Goal: Task Accomplishment & Management: Use online tool/utility

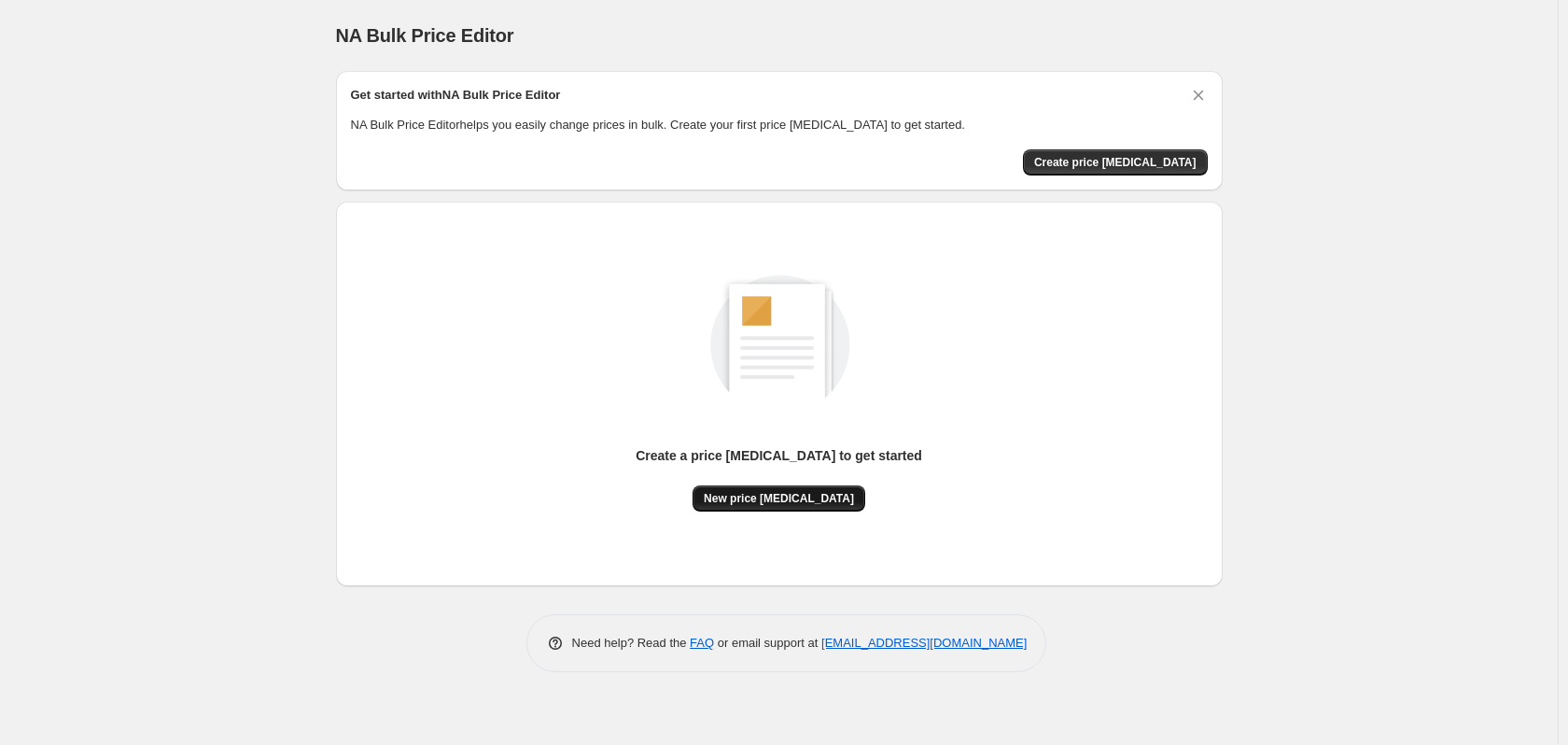
click at [797, 496] on span "New price [MEDICAL_DATA]" at bounding box center [779, 499] width 150 height 15
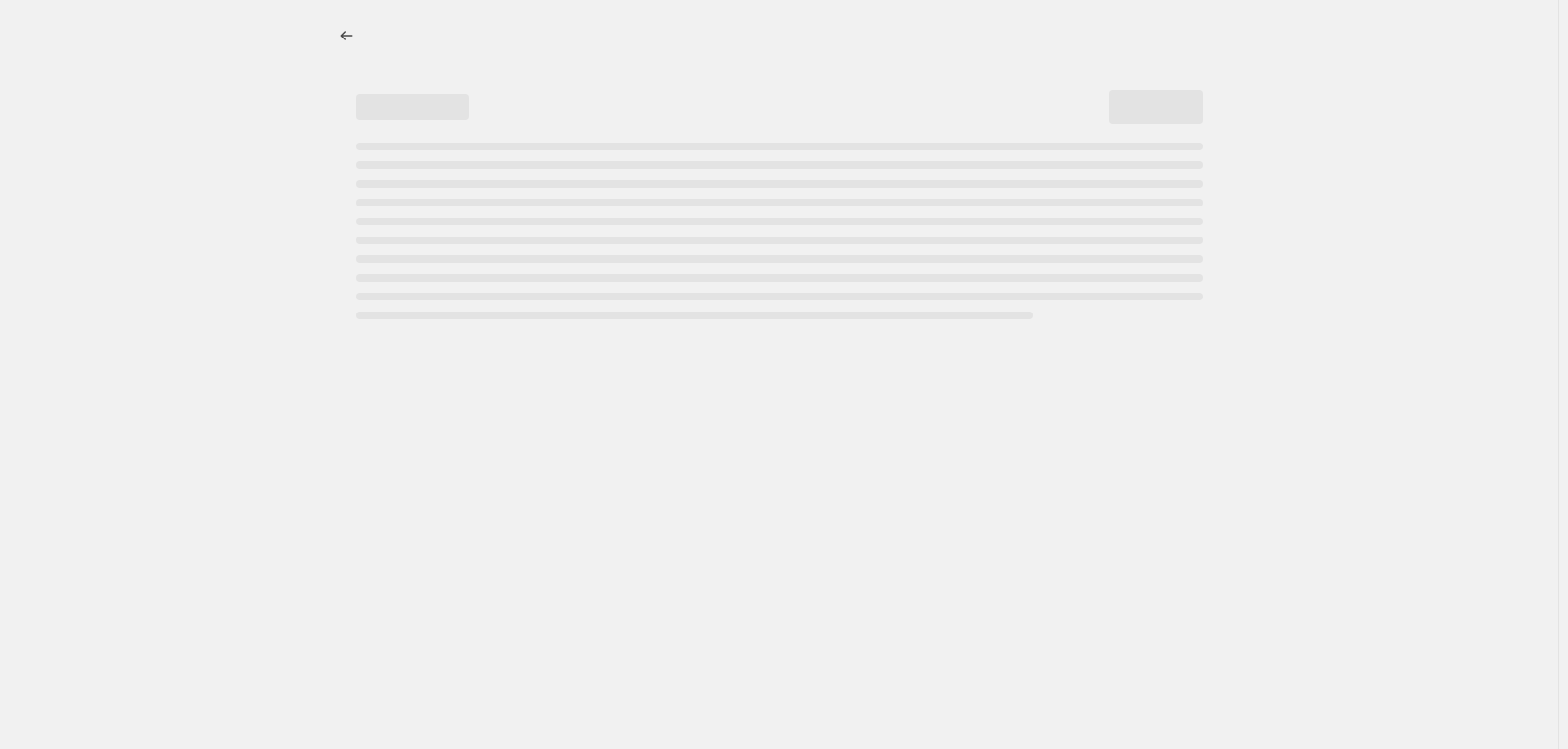
select select "percentage"
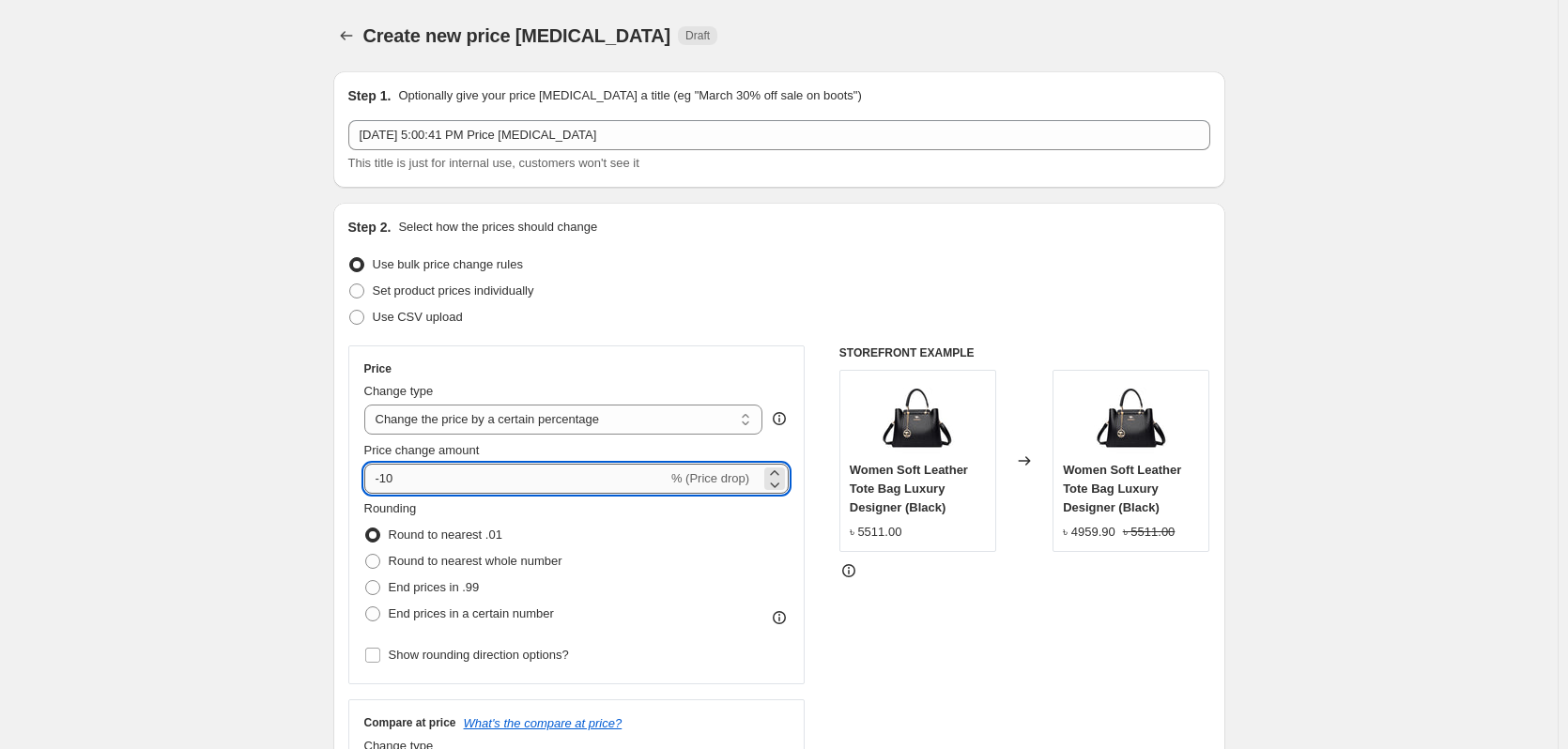
click at [444, 481] on input "-10" at bounding box center [516, 478] width 304 height 30
type input "-15"
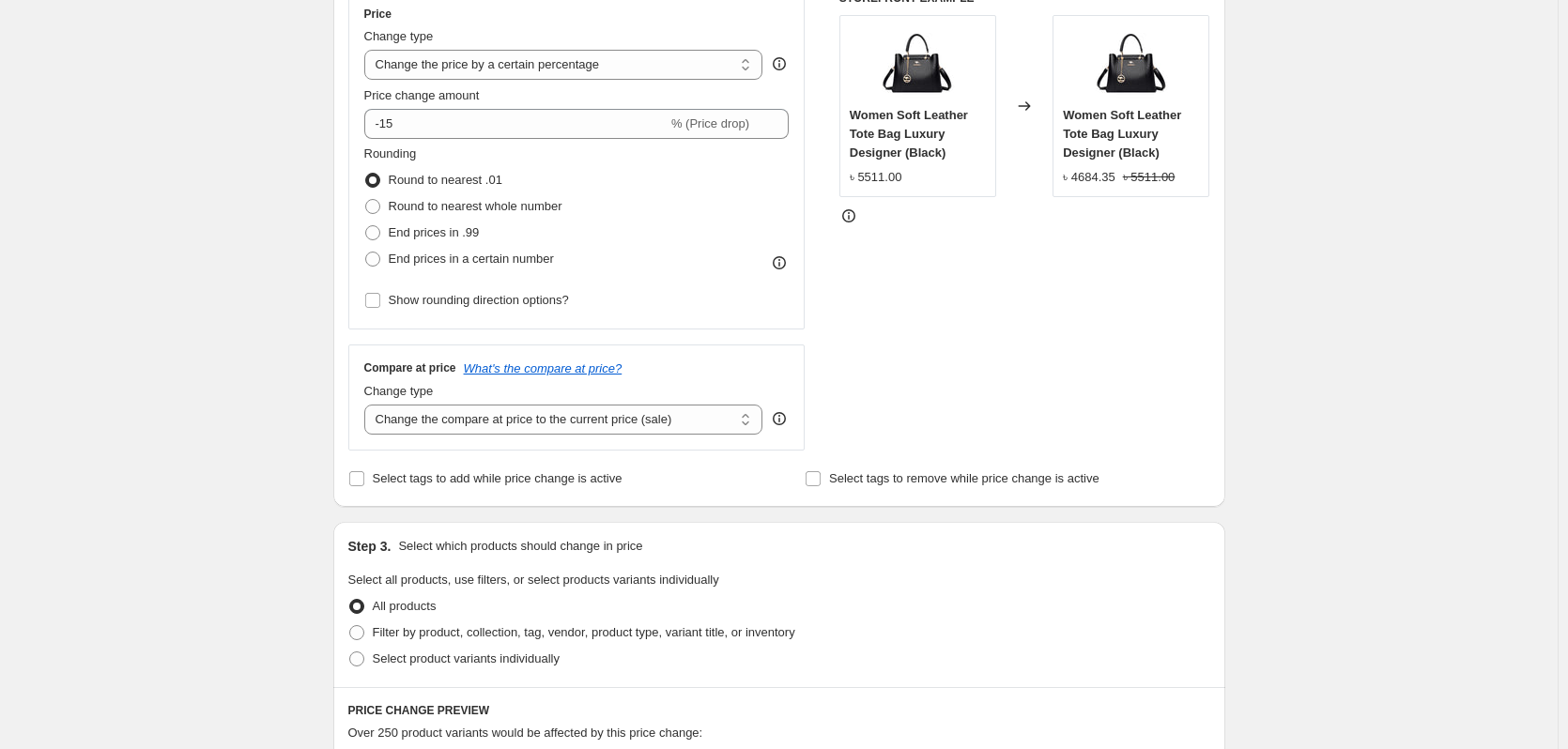
scroll to position [375, 0]
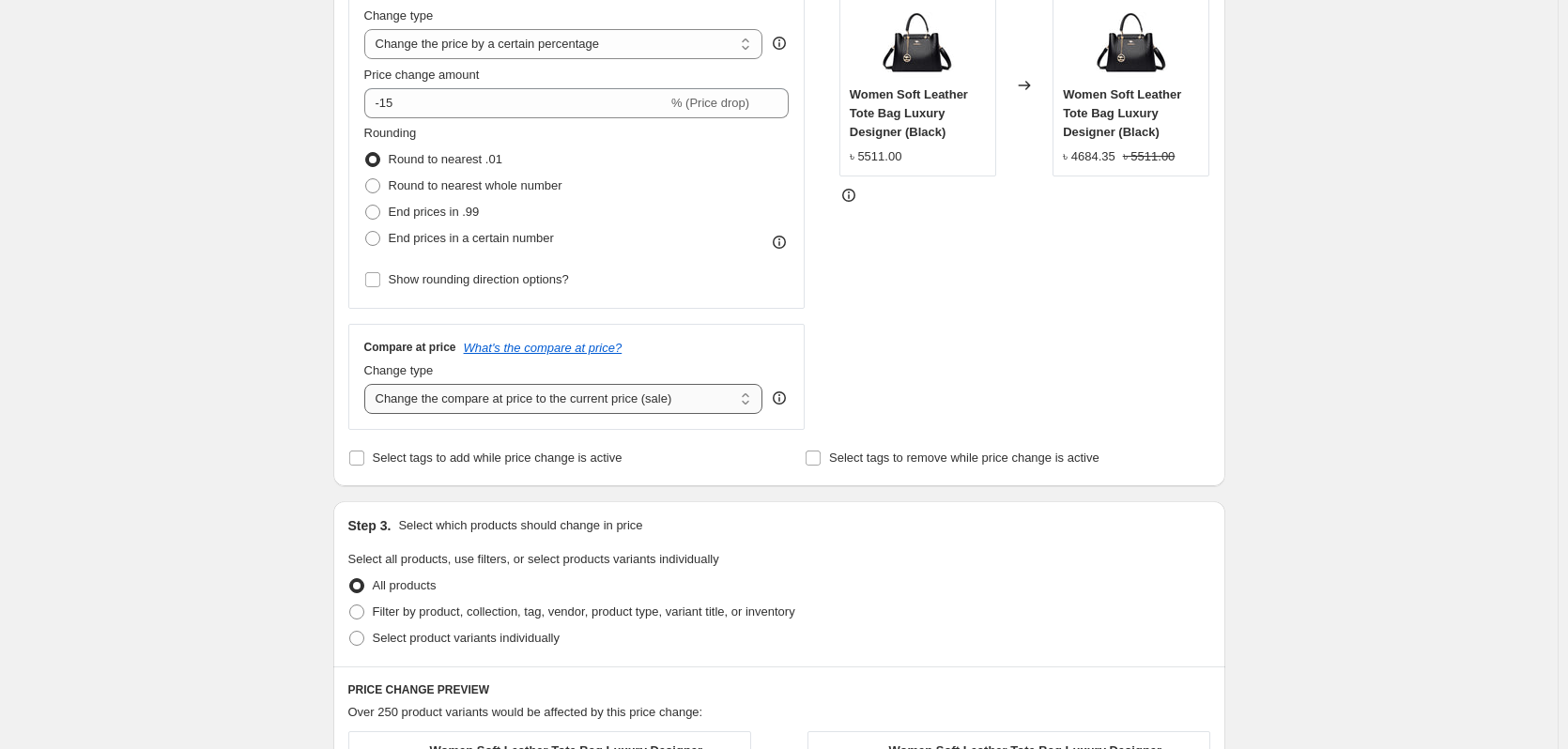
click at [643, 404] on select "Change the compare at price to the current price (sale) Change the compare at p…" at bounding box center [564, 398] width 399 height 30
click at [1068, 373] on div "STOREFRONT EXAMPLE Women Soft Leather Tote Bag Luxury Designer (Black) ৳ 5511.0…" at bounding box center [1025, 200] width 371 height 460
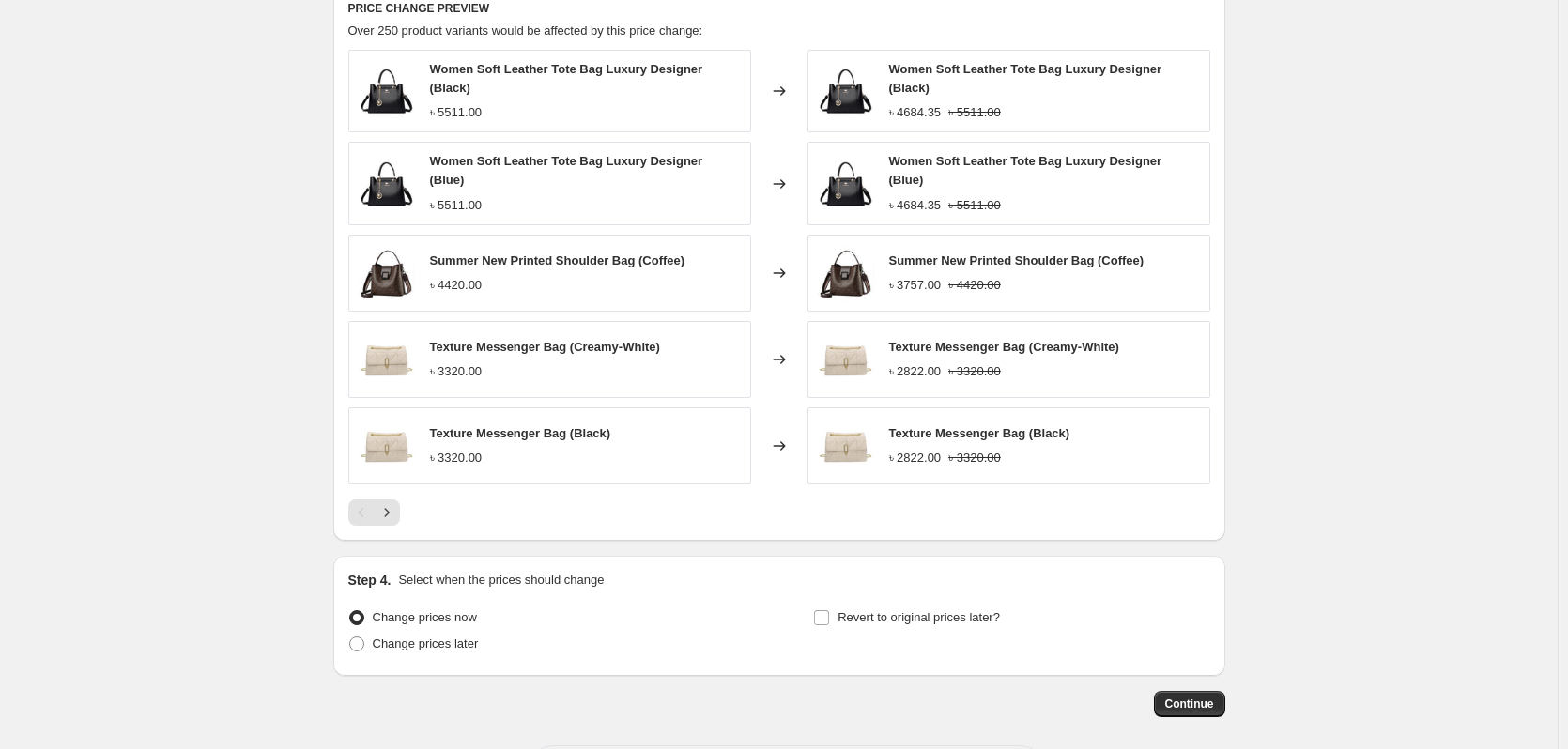
scroll to position [1126, 0]
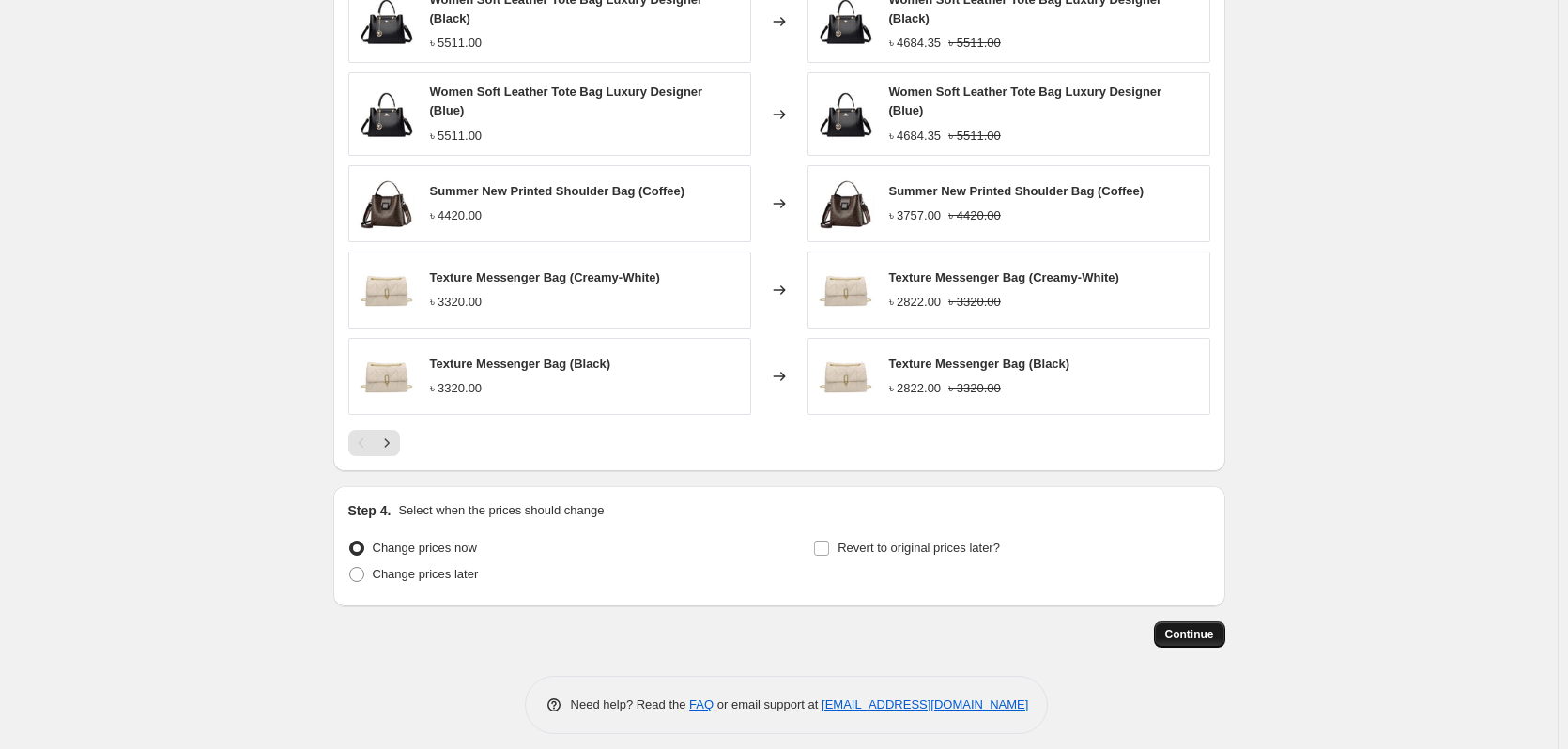
click at [1209, 647] on button "Continue" at bounding box center [1189, 634] width 72 height 26
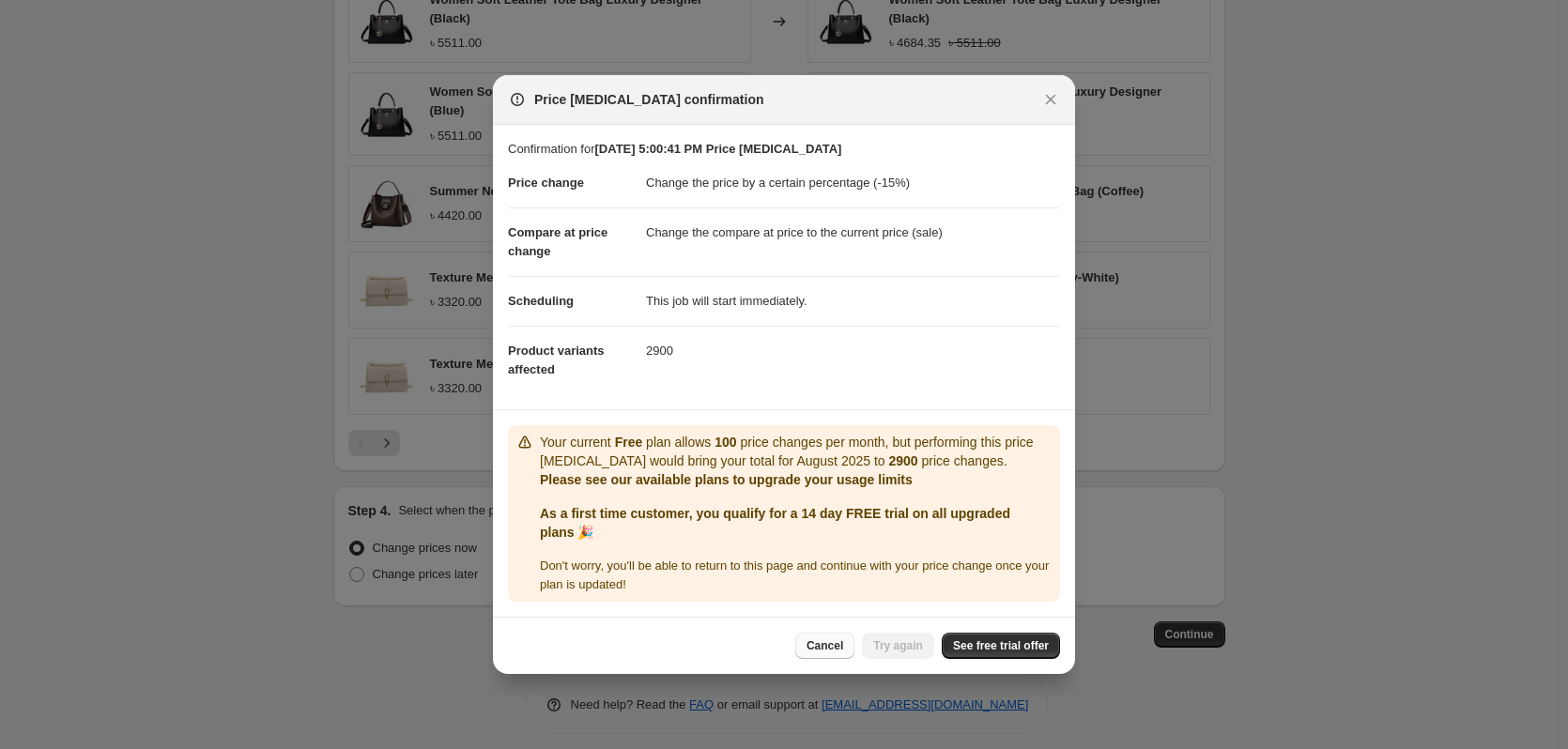
click at [823, 655] on button "Cancel" at bounding box center [824, 645] width 59 height 26
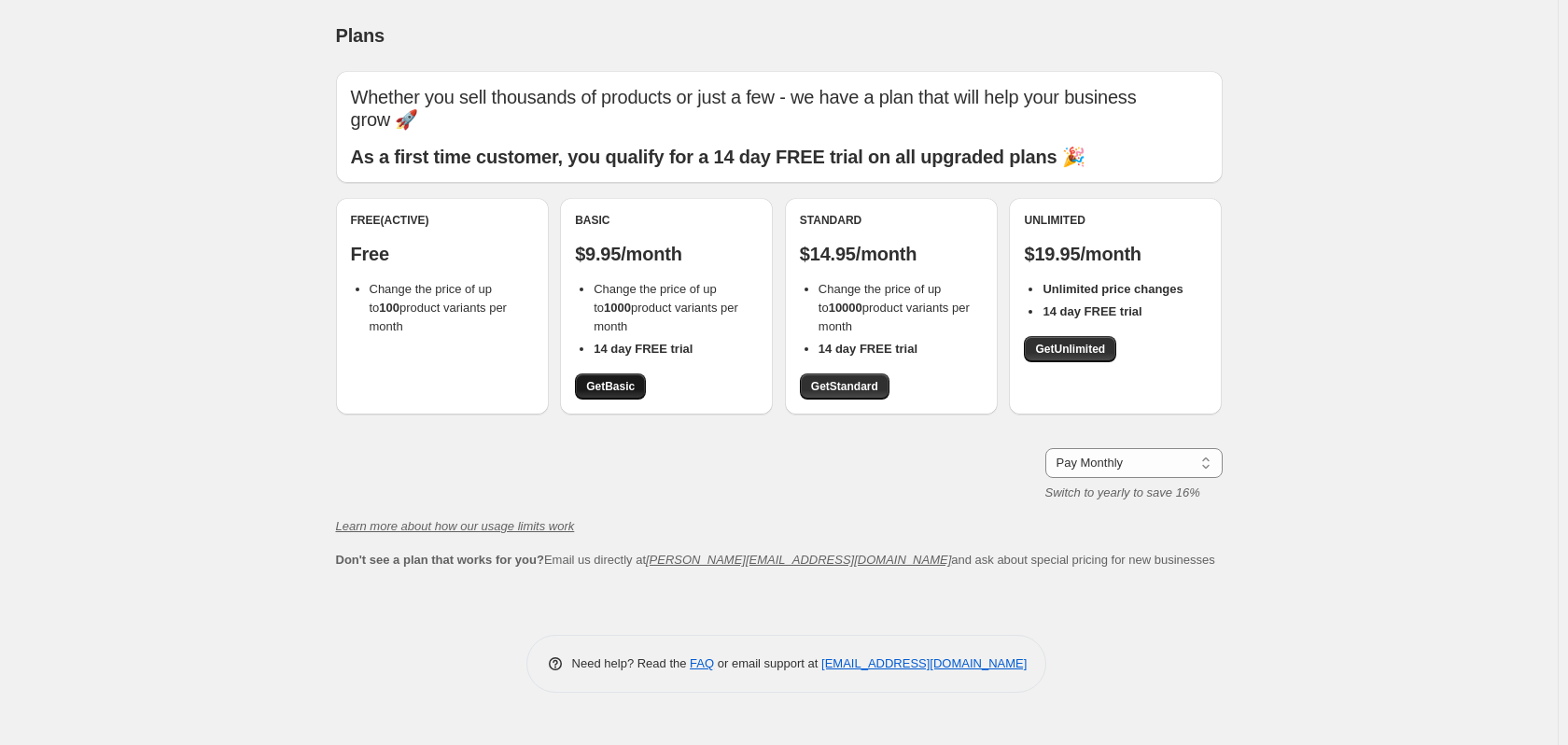
click at [606, 386] on span "Get Basic" at bounding box center [610, 386] width 48 height 15
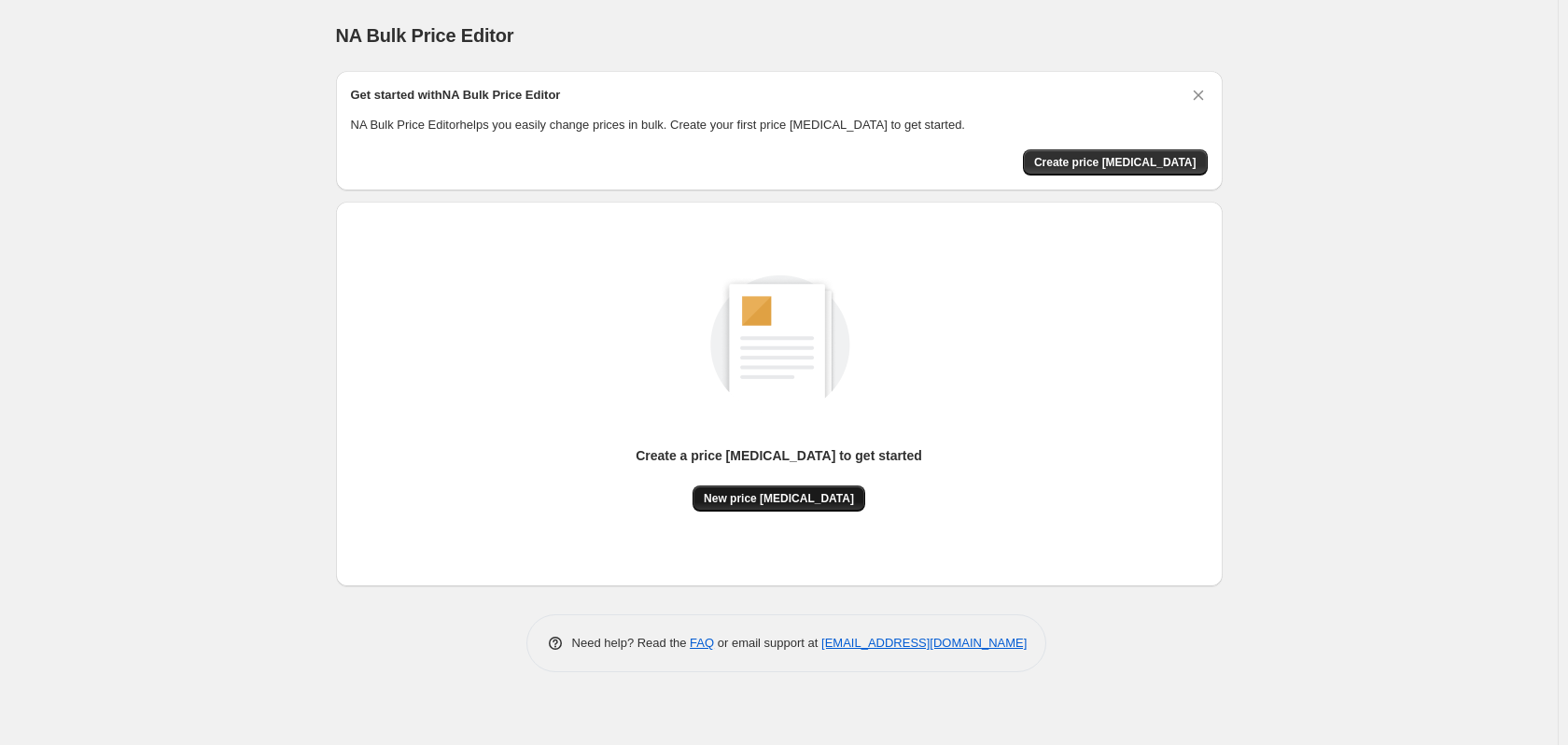
click at [745, 501] on span "New price change job" at bounding box center [779, 499] width 150 height 15
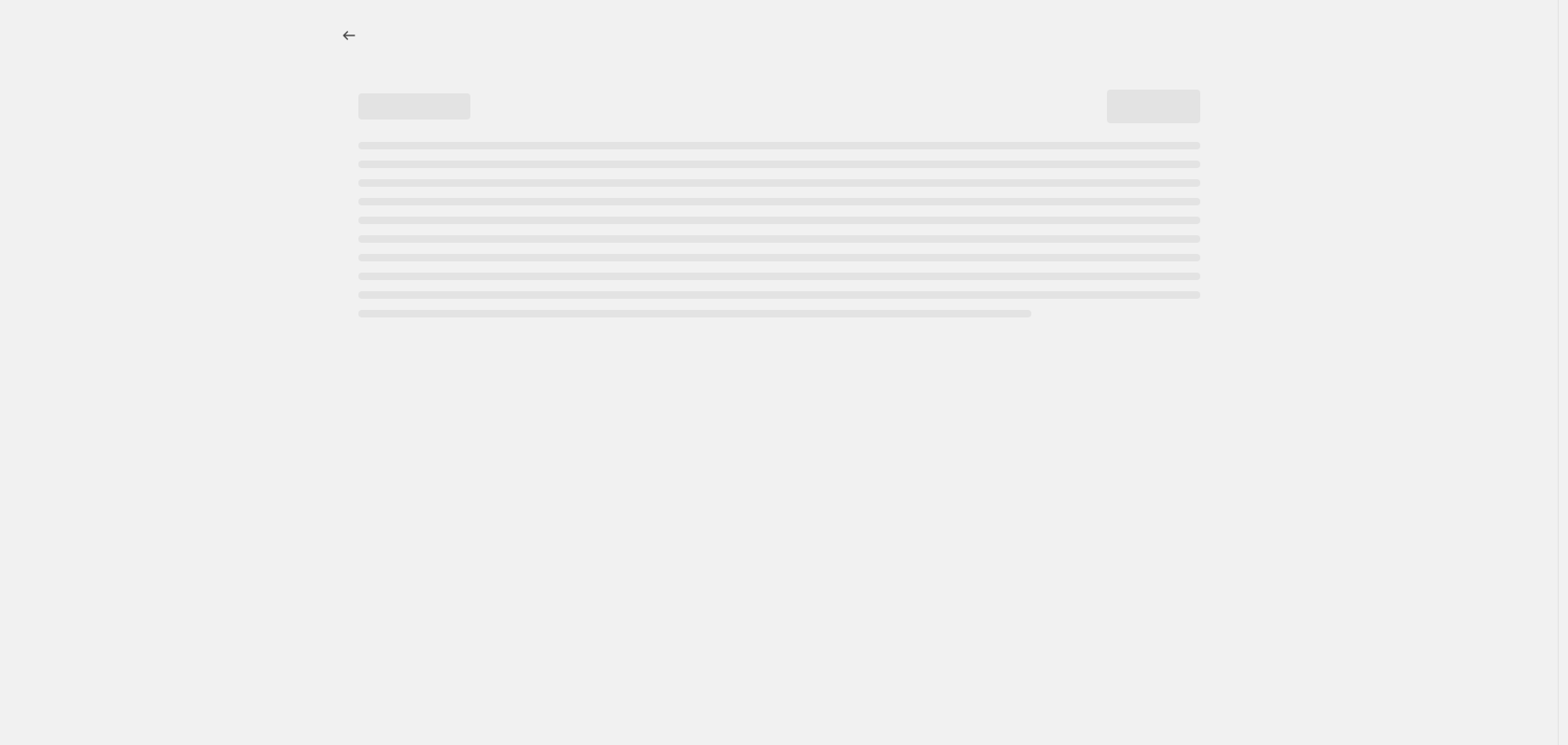
select select "percentage"
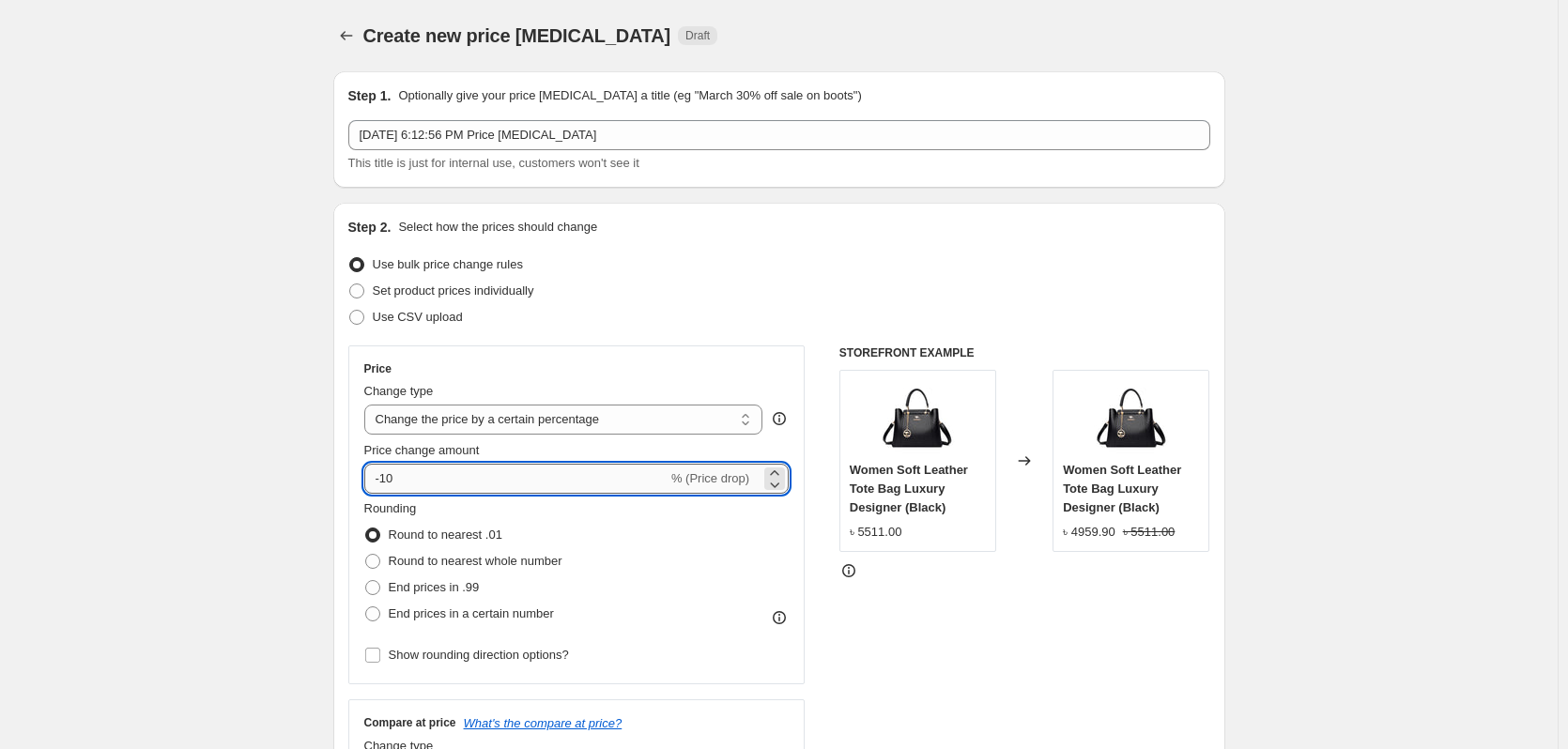
click at [419, 477] on input "-10" at bounding box center [516, 478] width 304 height 30
type input "-15"
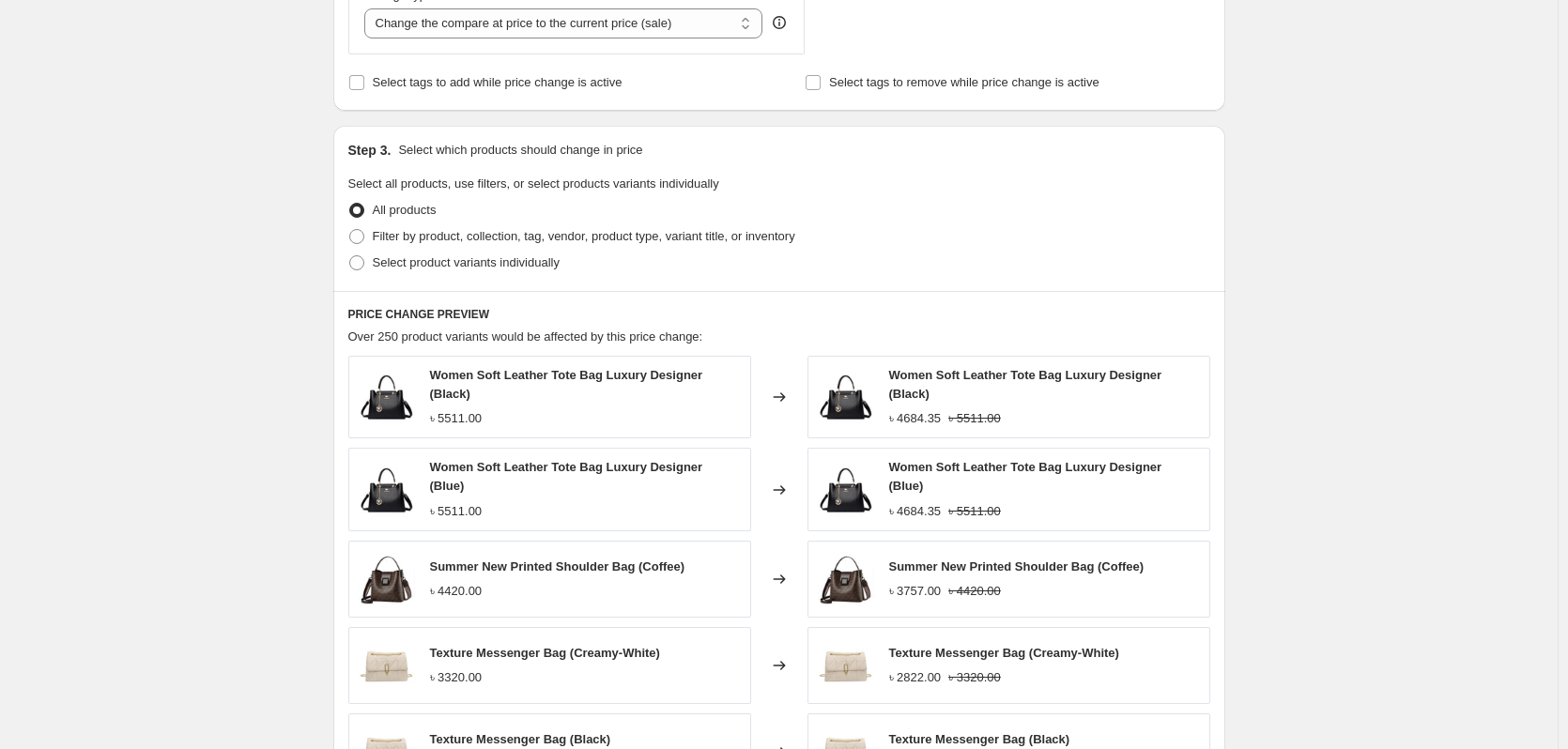
scroll to position [1139, 0]
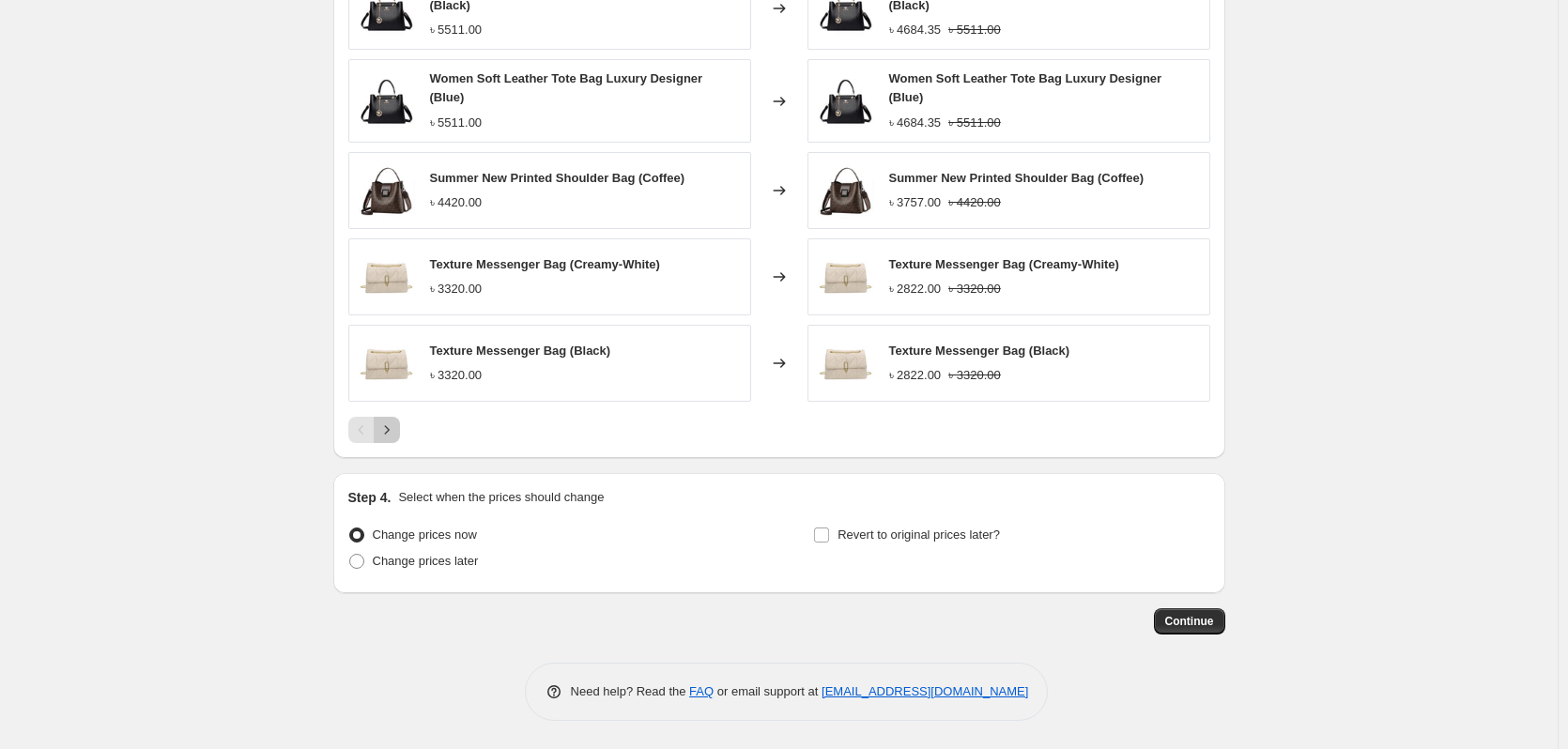
click at [396, 433] on icon "Next" at bounding box center [386, 429] width 18 height 18
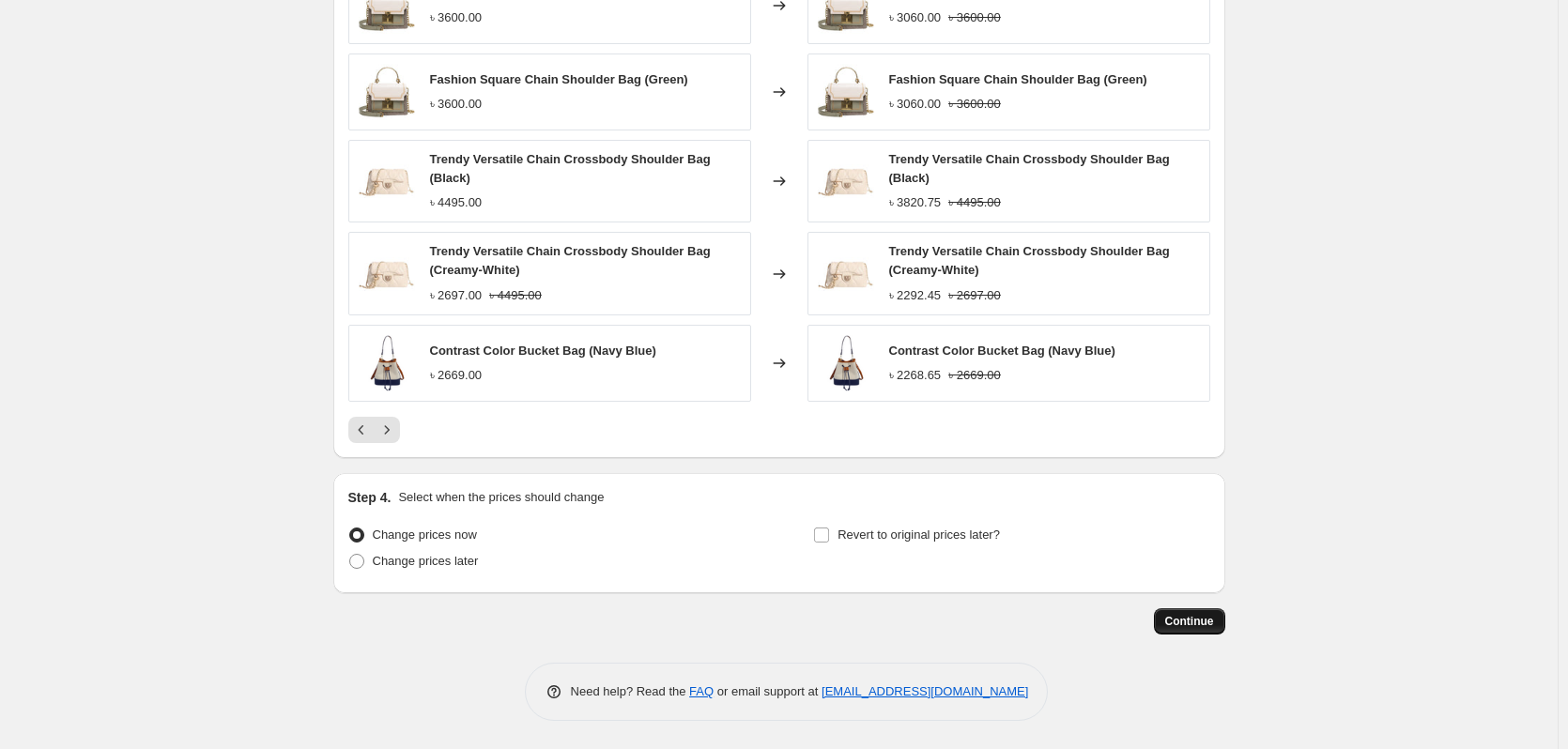
click at [1182, 618] on span "Continue" at bounding box center [1189, 621] width 48 height 15
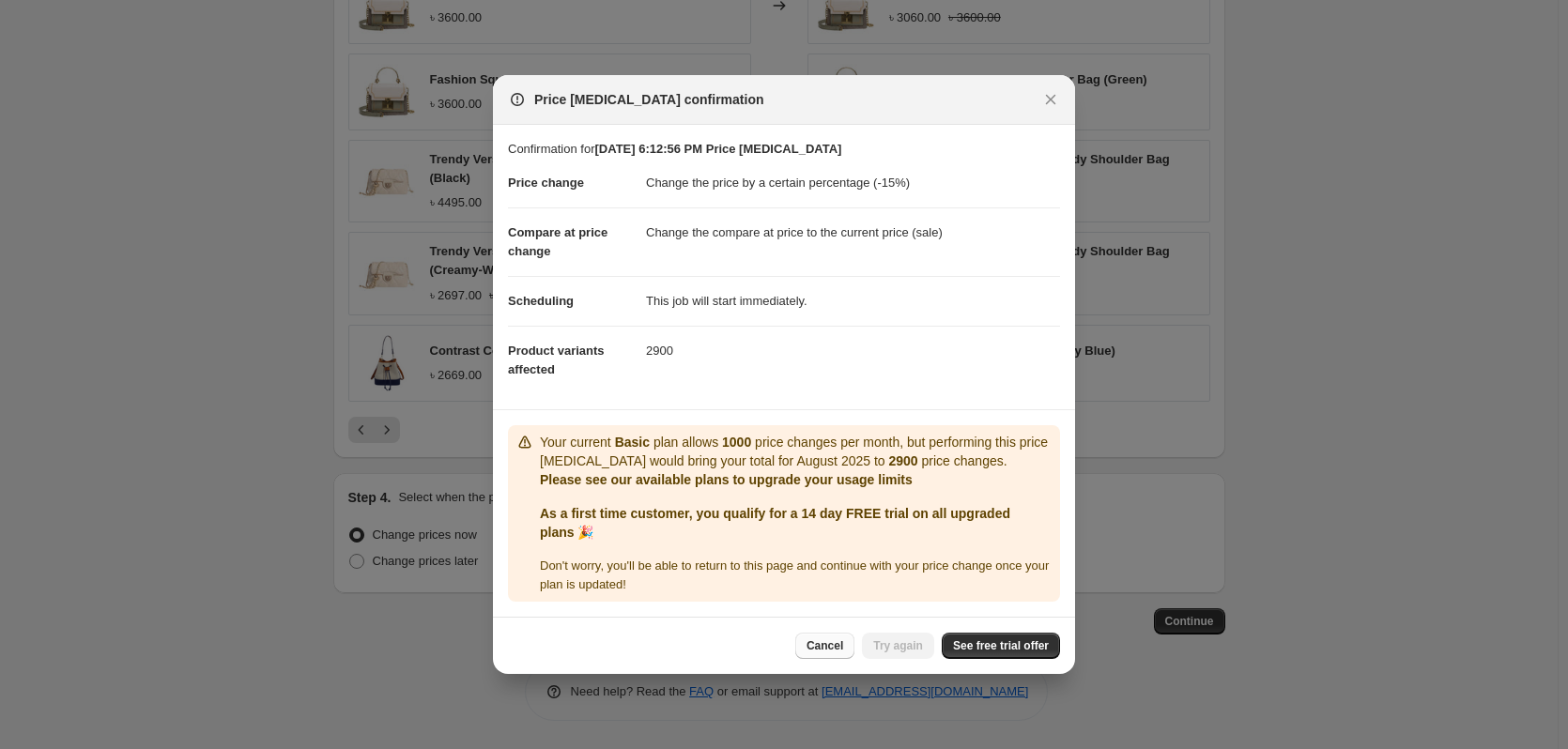
click at [809, 653] on span "Cancel" at bounding box center [825, 646] width 37 height 15
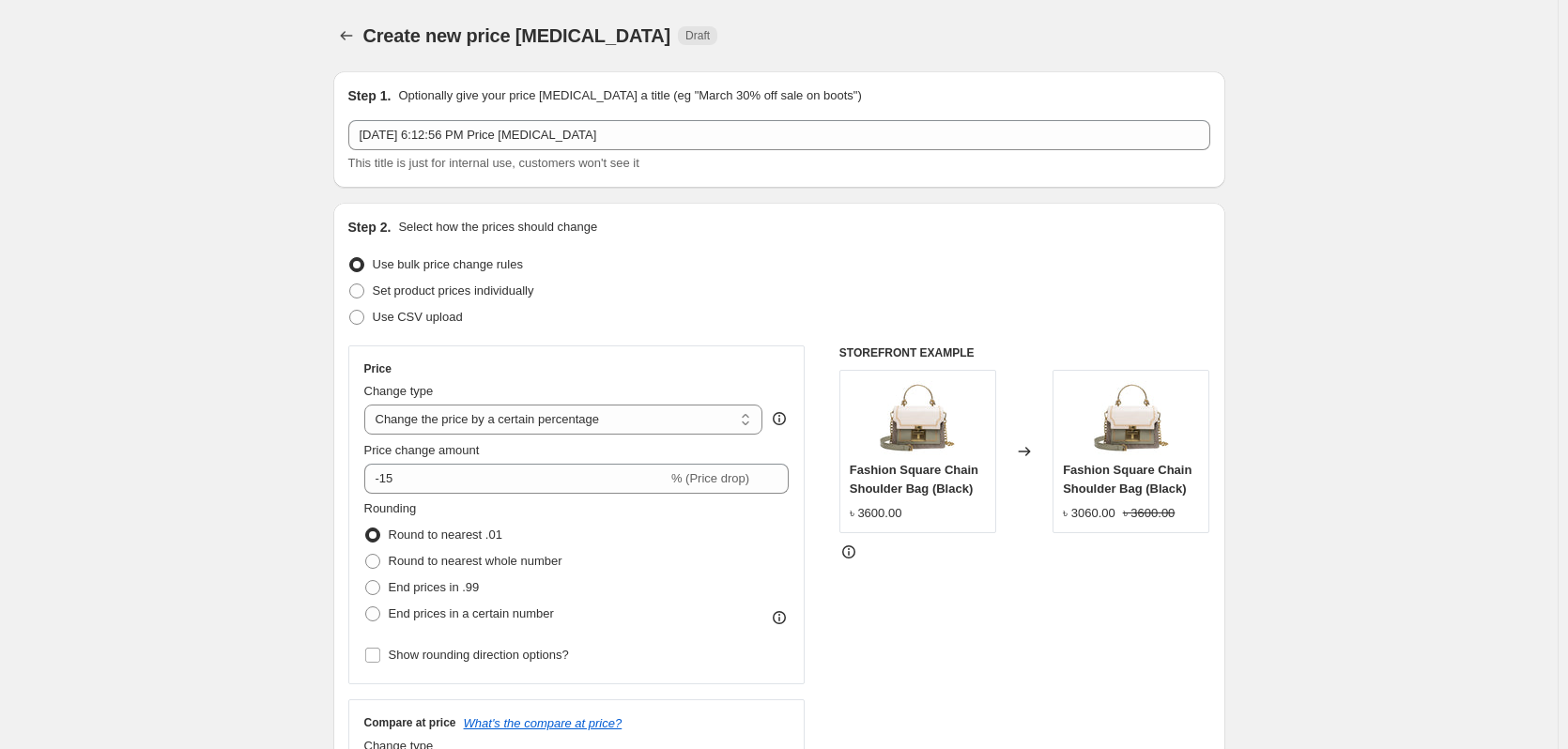
scroll to position [1139, 0]
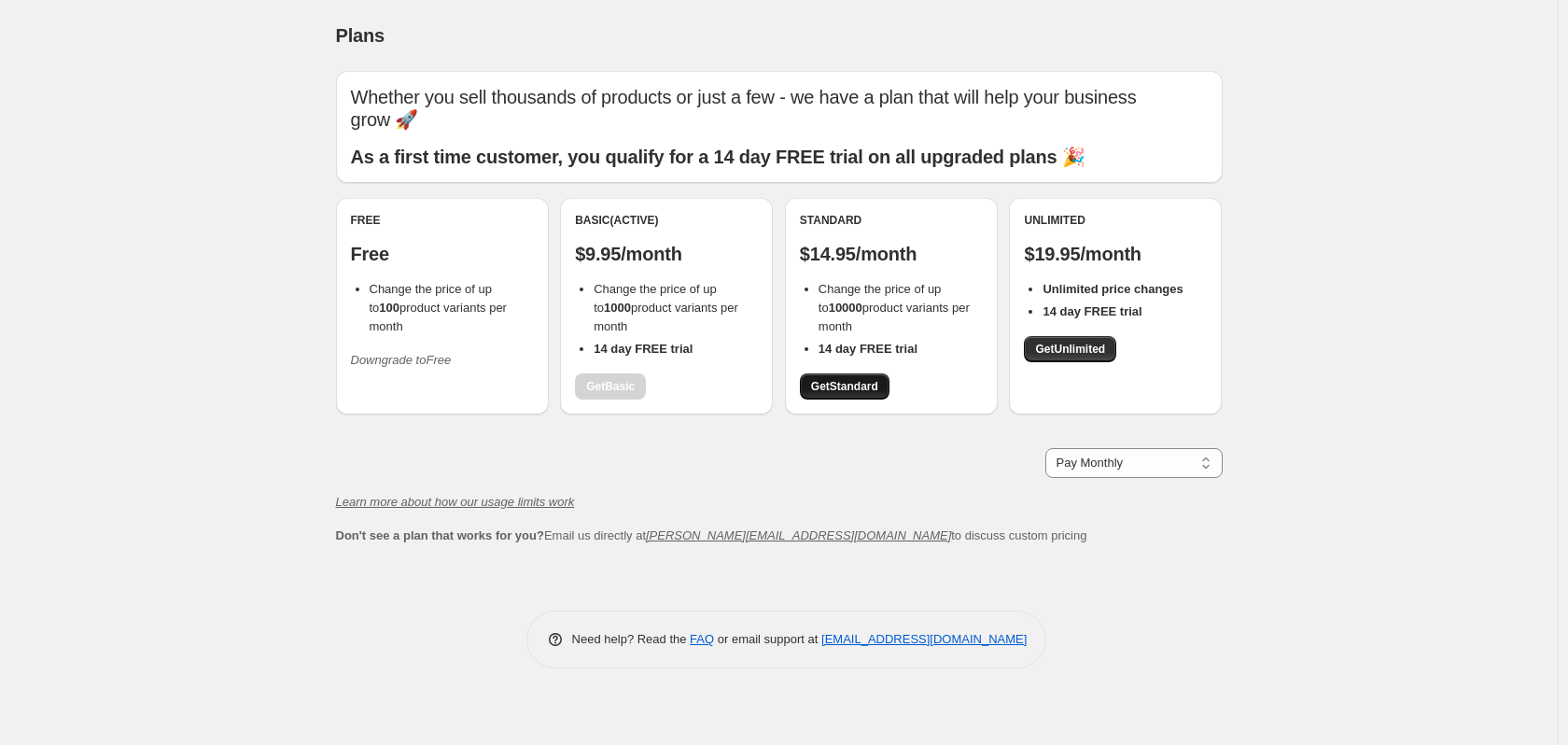
click at [881, 395] on link "Get Standard" at bounding box center [844, 385] width 89 height 26
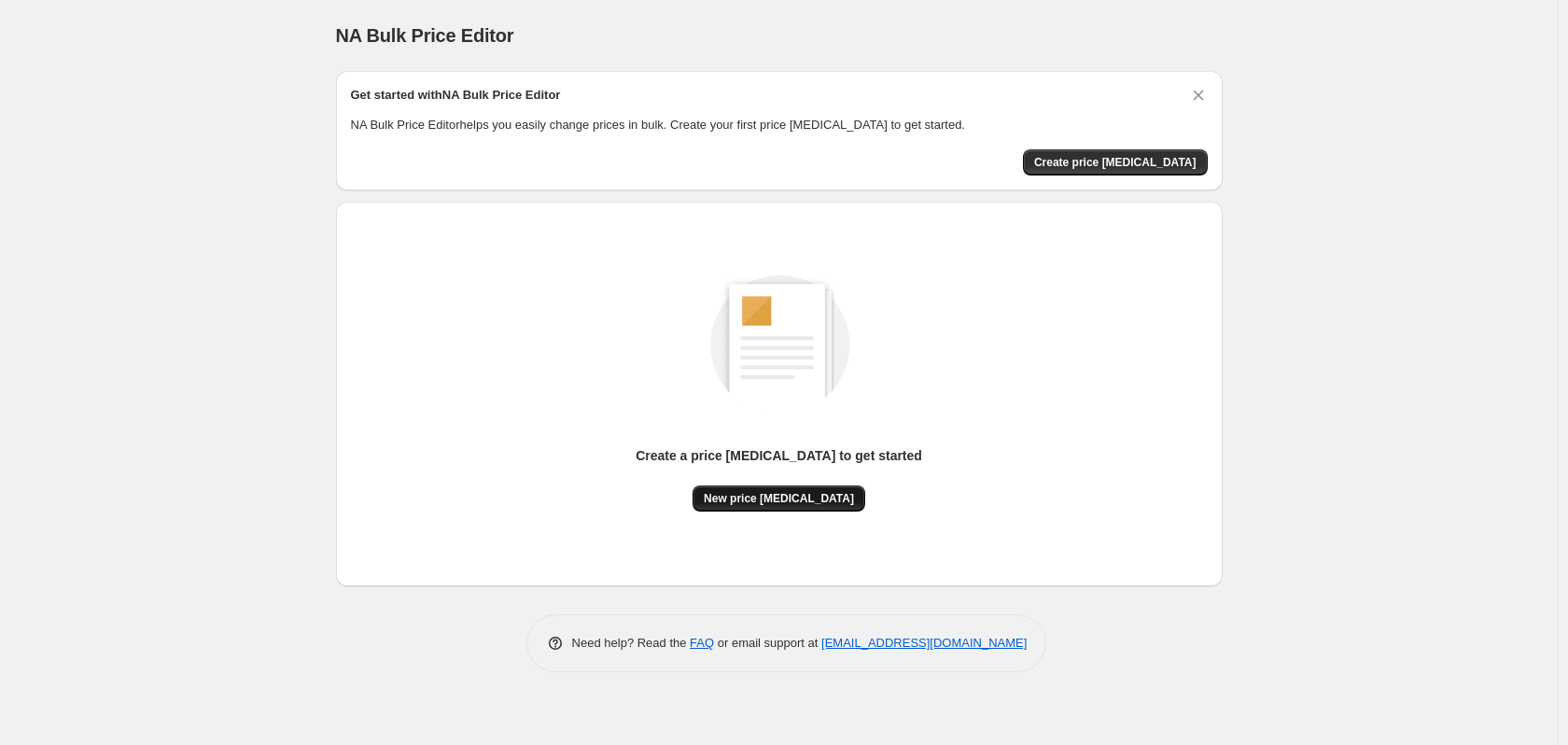
click at [768, 496] on span "New price change job" at bounding box center [779, 499] width 150 height 15
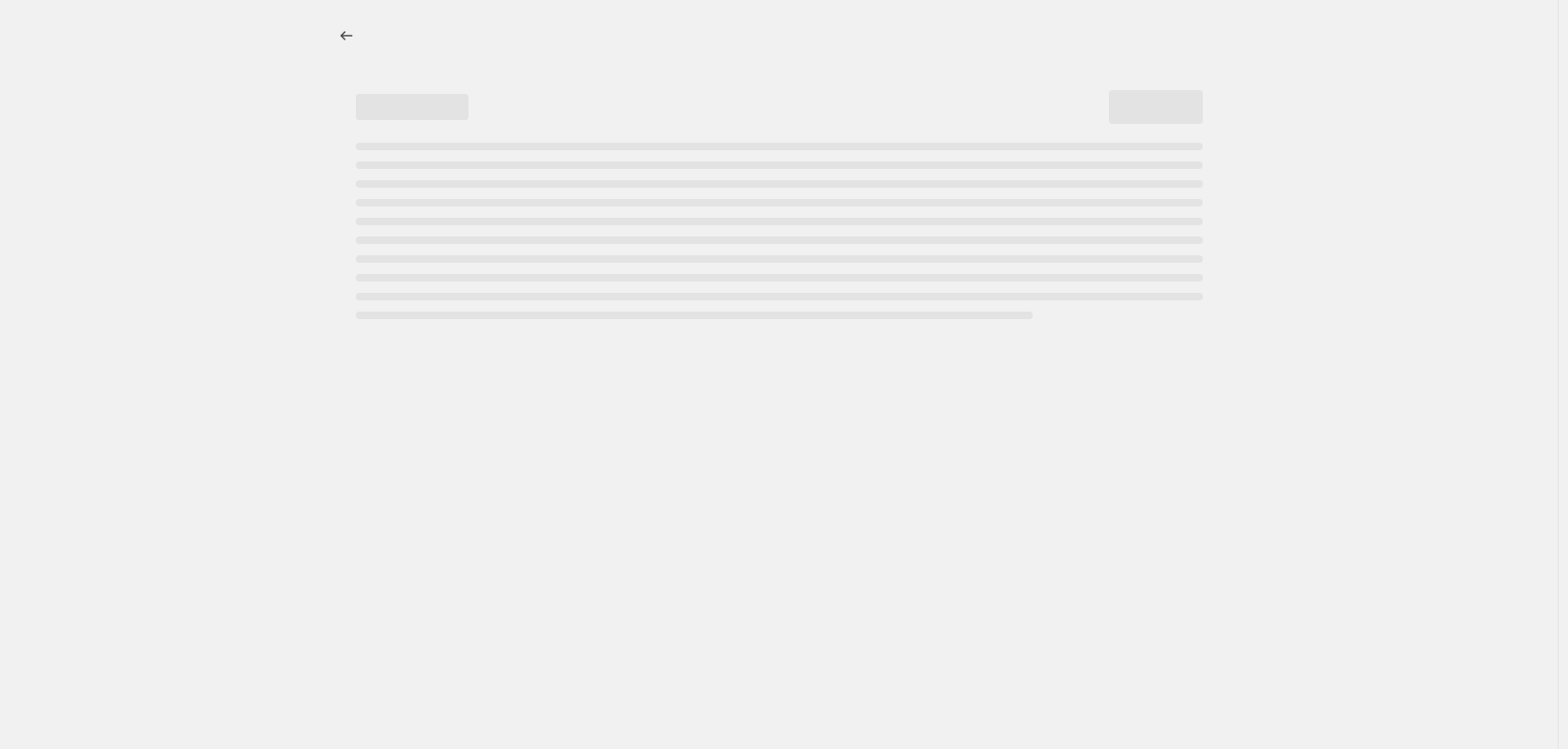
select select "percentage"
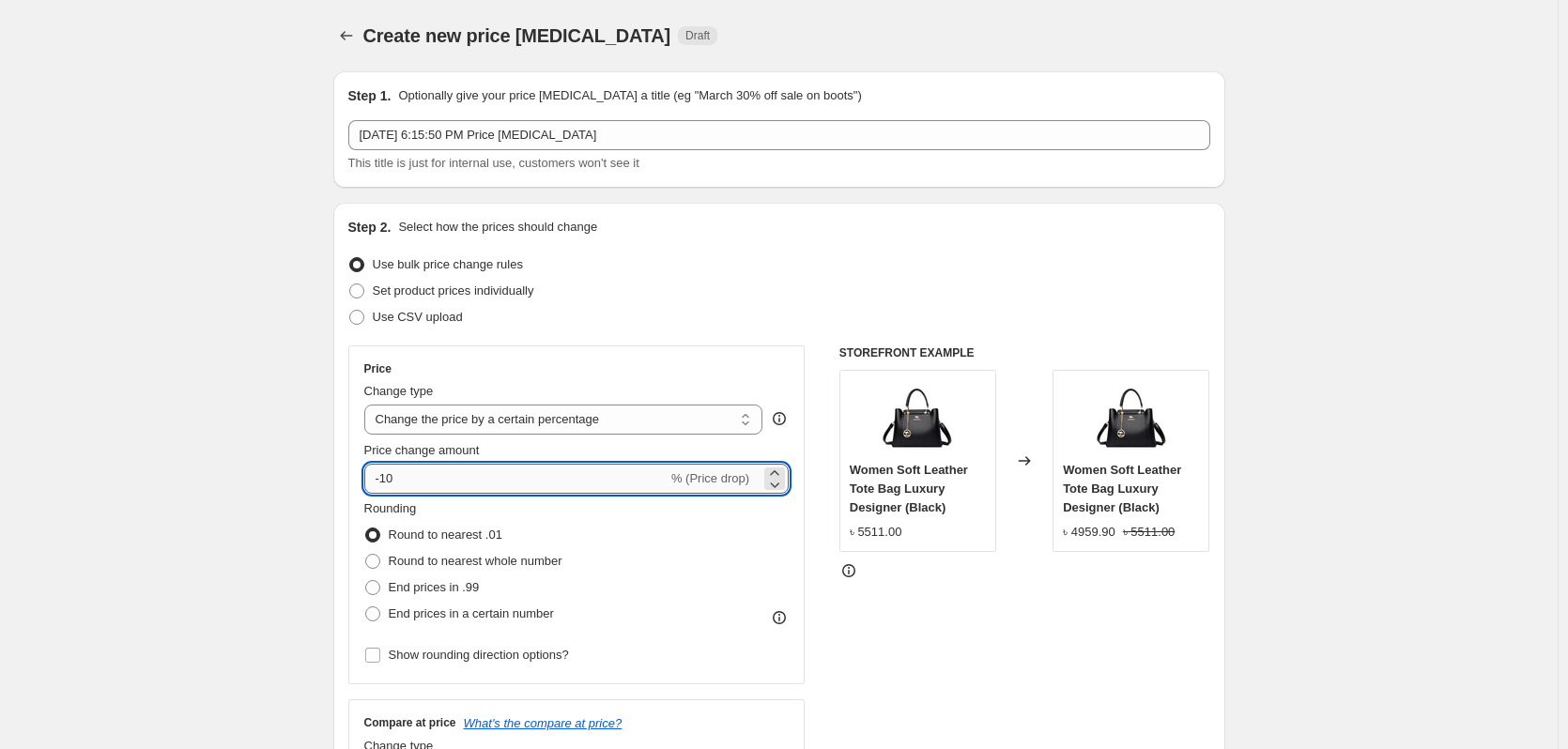
click at [412, 468] on input "-10" at bounding box center [516, 478] width 304 height 30
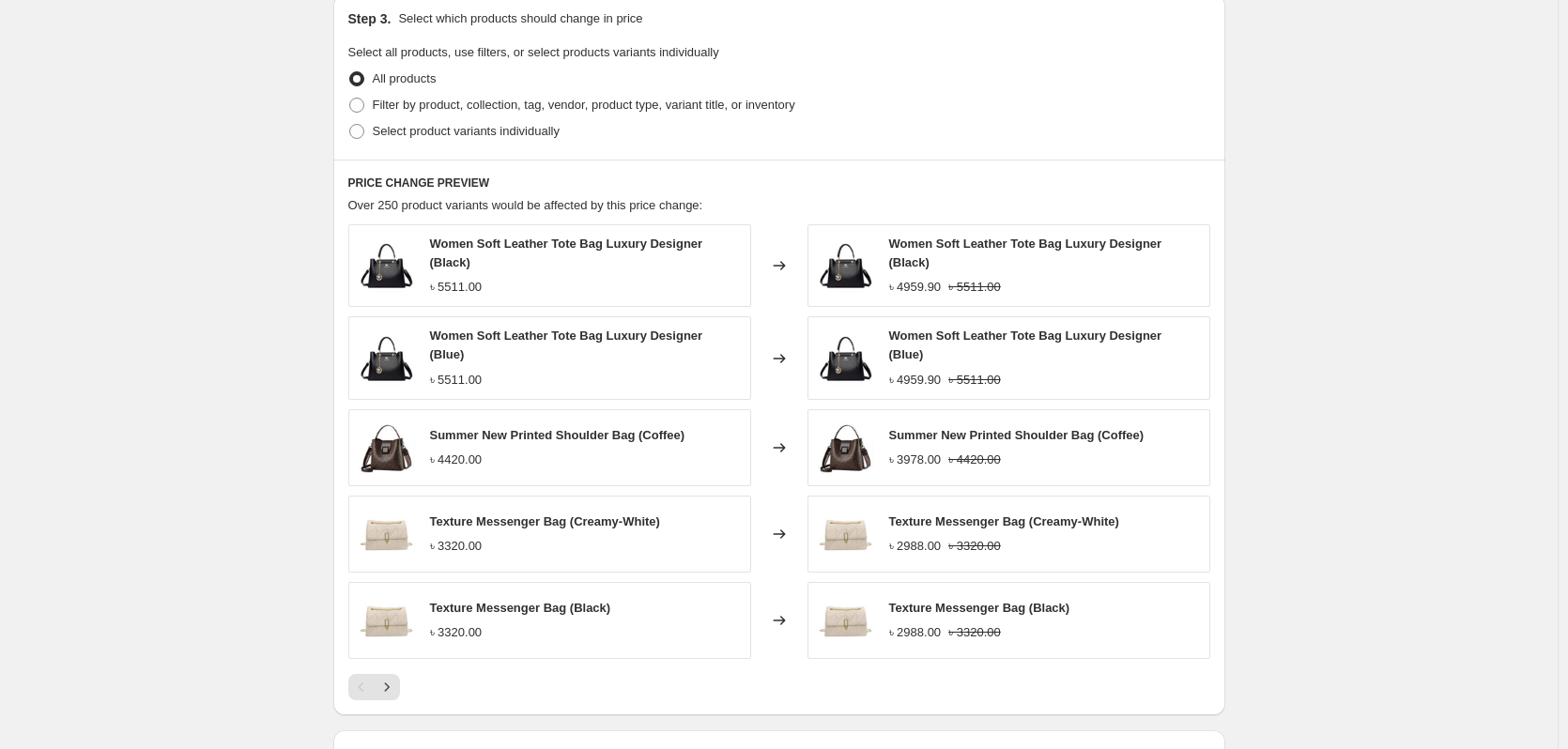
scroll to position [1139, 0]
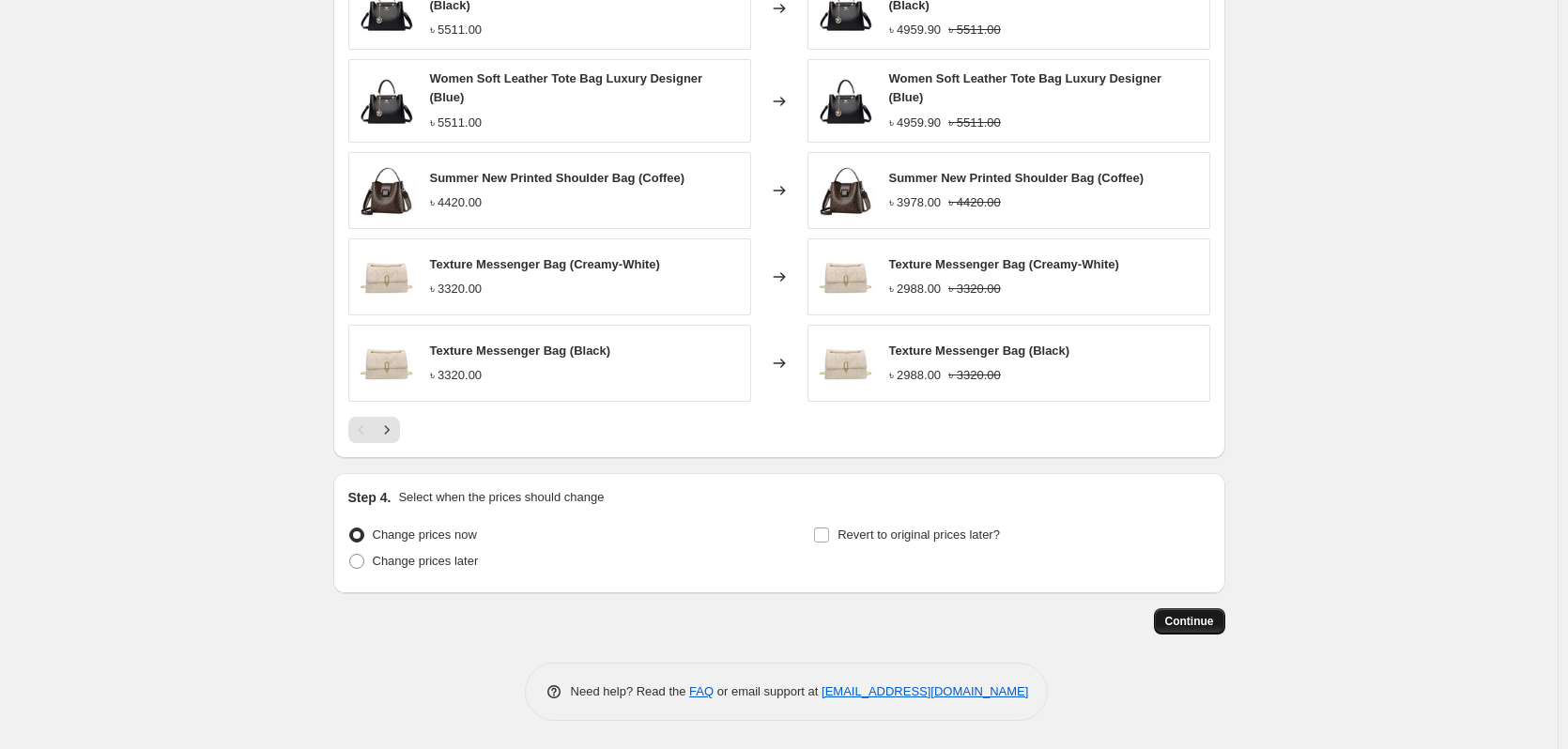
type input "-15"
click at [1210, 619] on span "Continue" at bounding box center [1189, 621] width 48 height 15
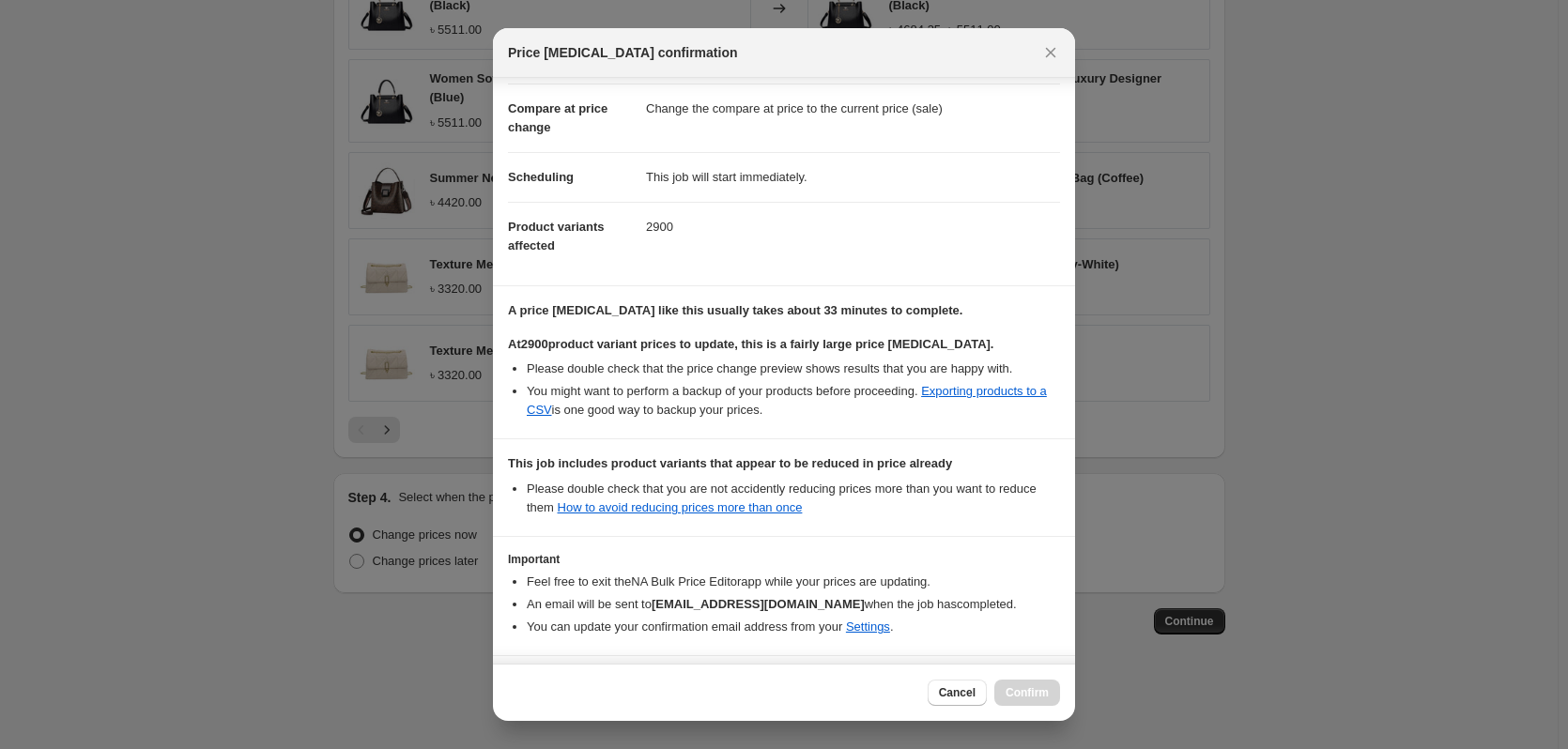
scroll to position [163, 0]
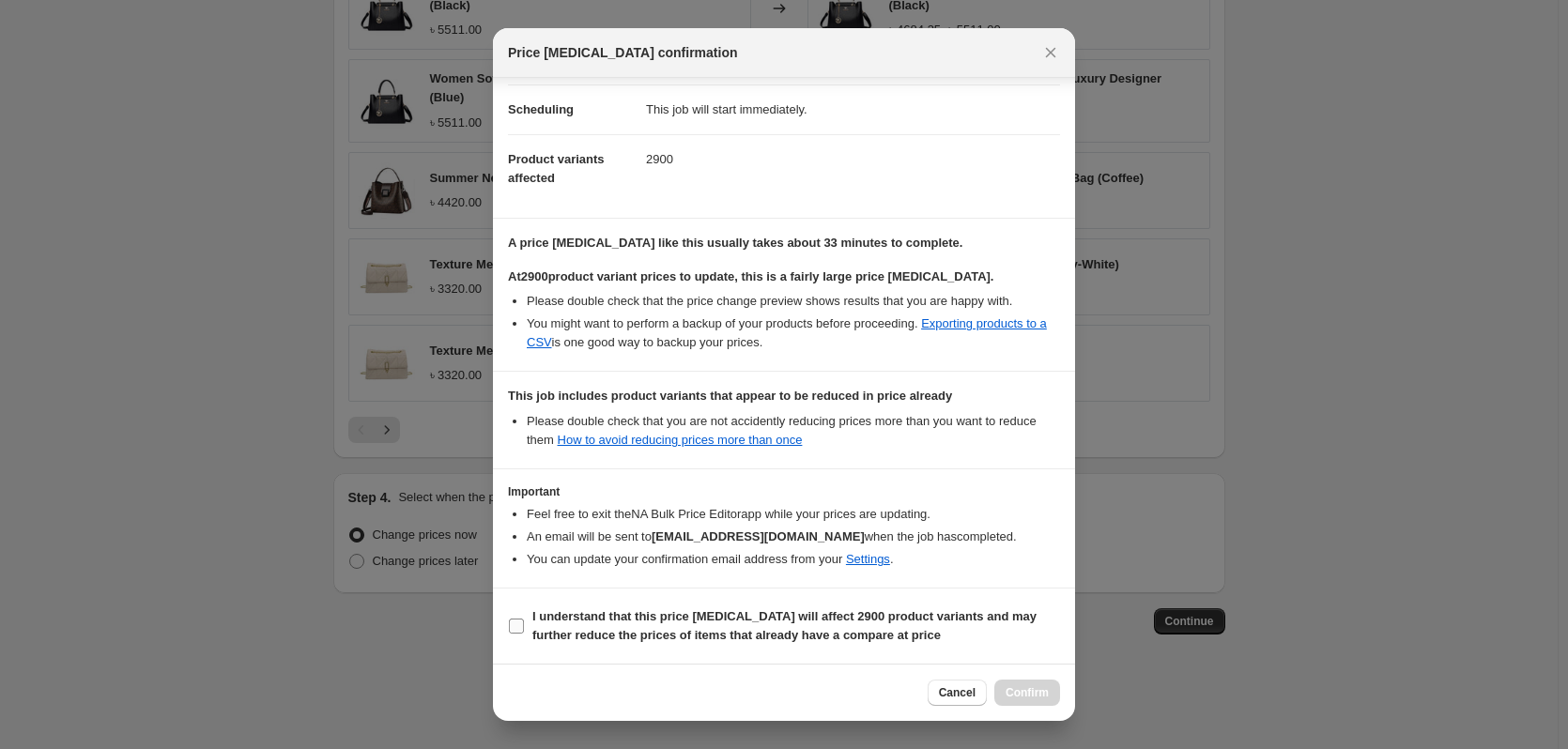
click at [519, 623] on input "I understand that this price change job will affect 2900 product variants and m…" at bounding box center [516, 626] width 15 height 15
checkbox input "true"
click at [1022, 697] on span "Confirm" at bounding box center [1027, 693] width 44 height 15
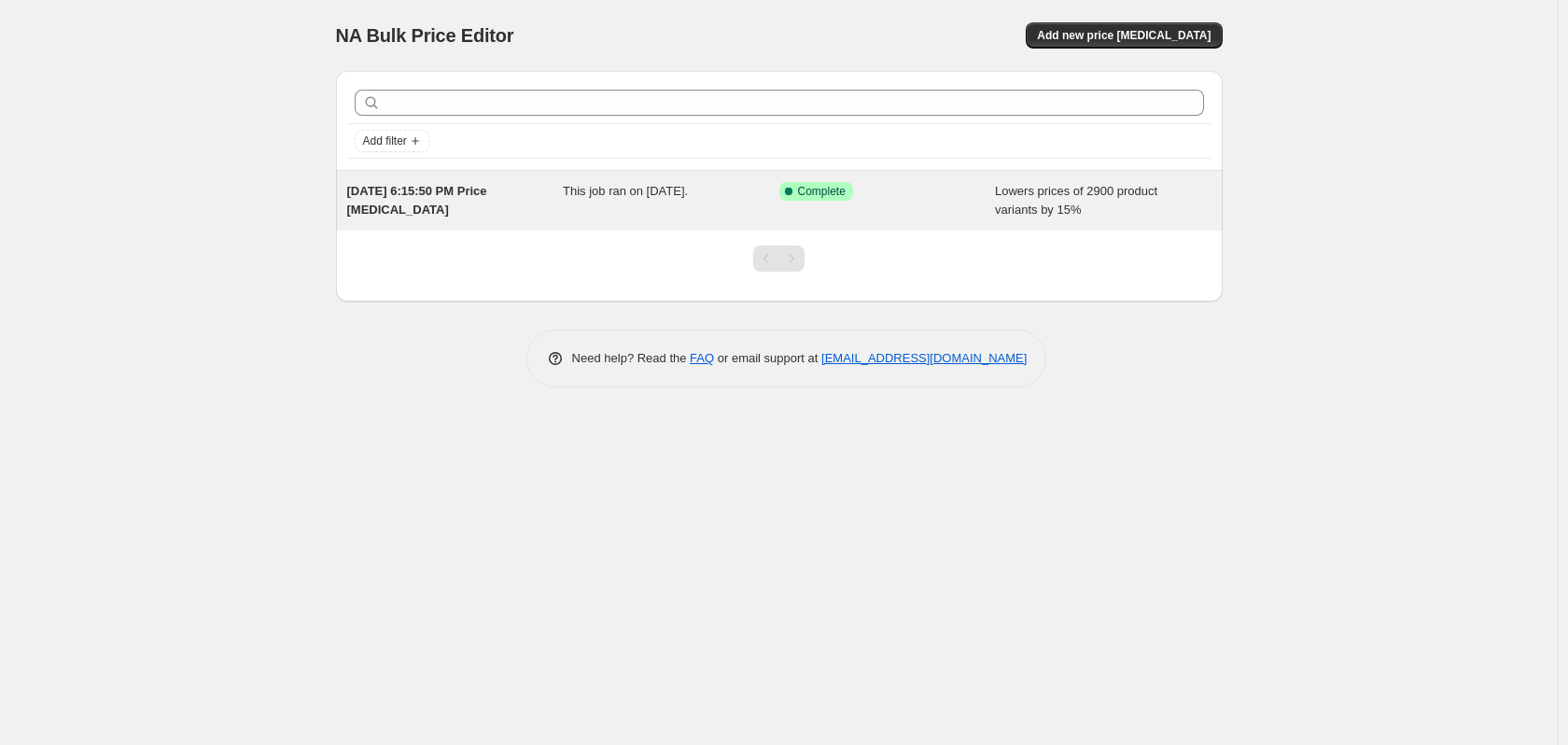
click at [527, 205] on div "[DATE] 6:15:50 PM Price [MEDICAL_DATA]" at bounding box center [455, 200] width 216 height 37
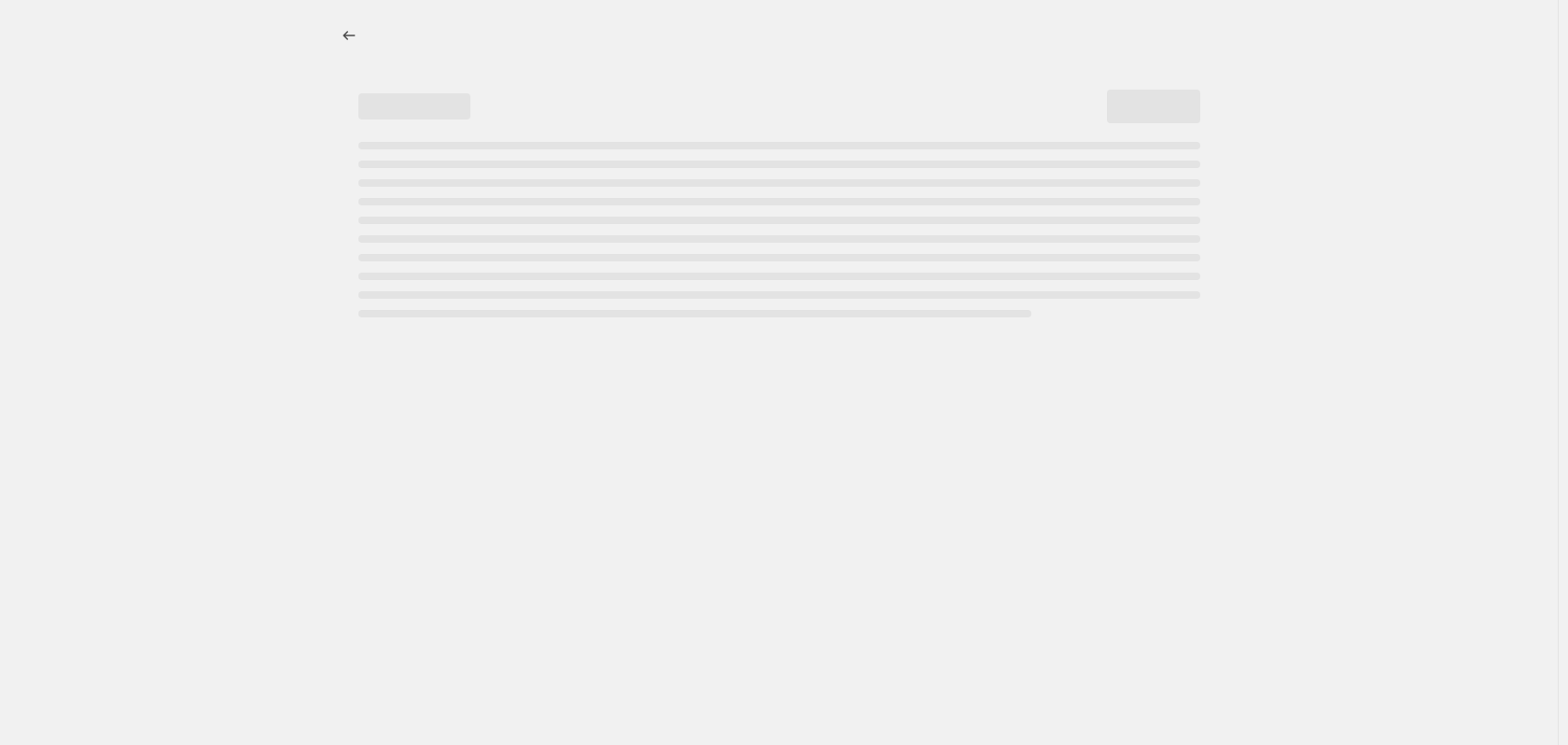
select select "percentage"
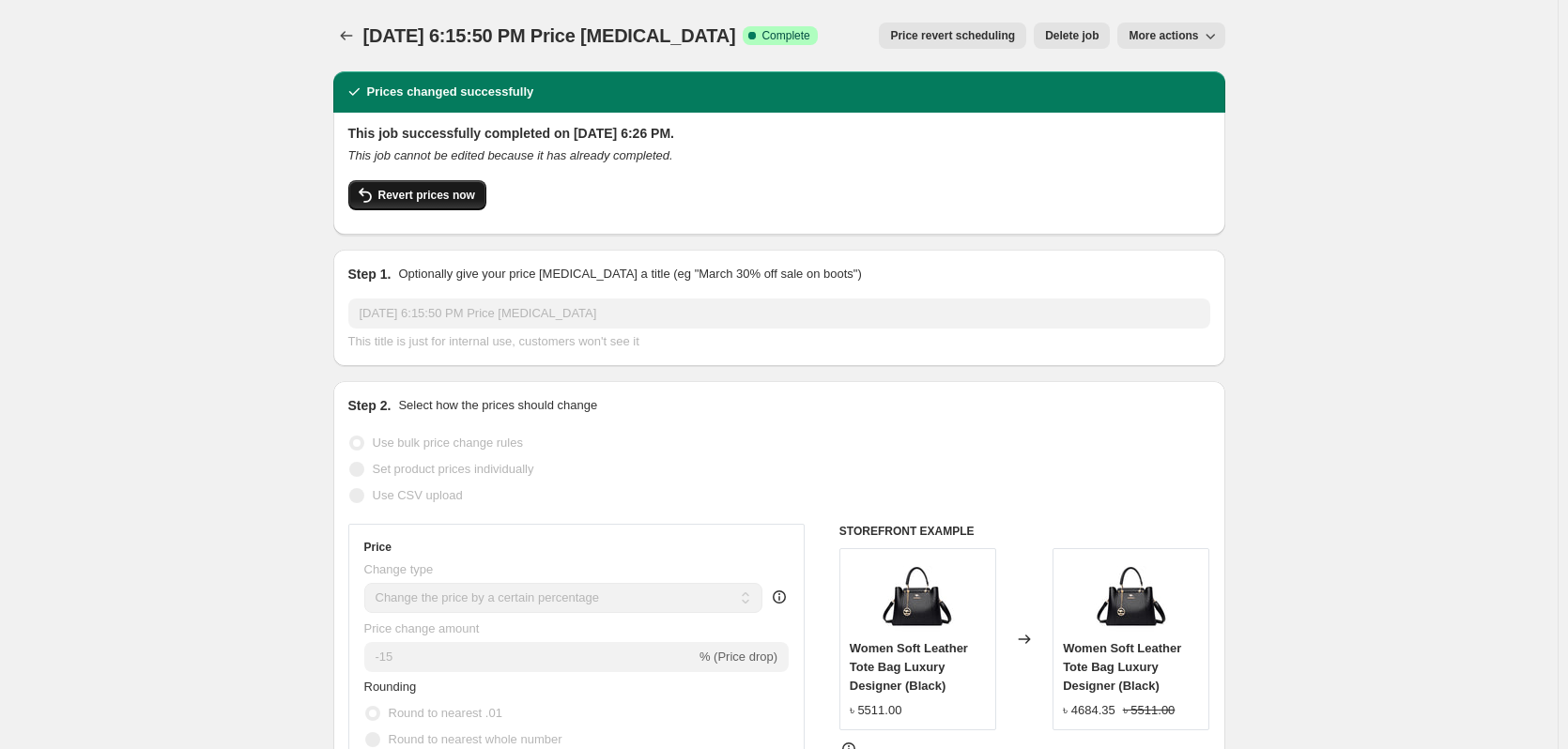
click at [422, 203] on button "Revert prices now" at bounding box center [417, 194] width 138 height 30
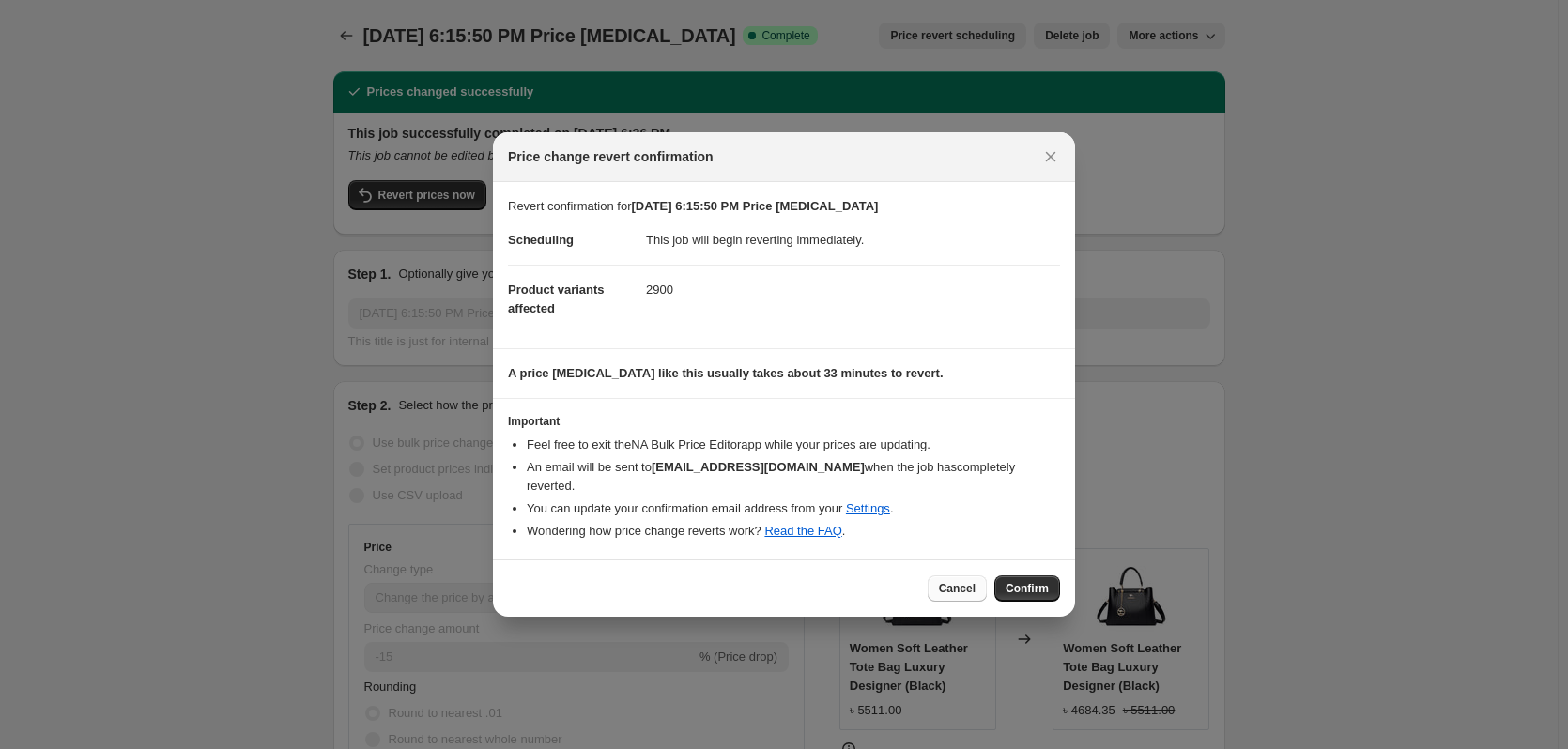
click at [946, 581] on span "Cancel" at bounding box center [957, 589] width 37 height 15
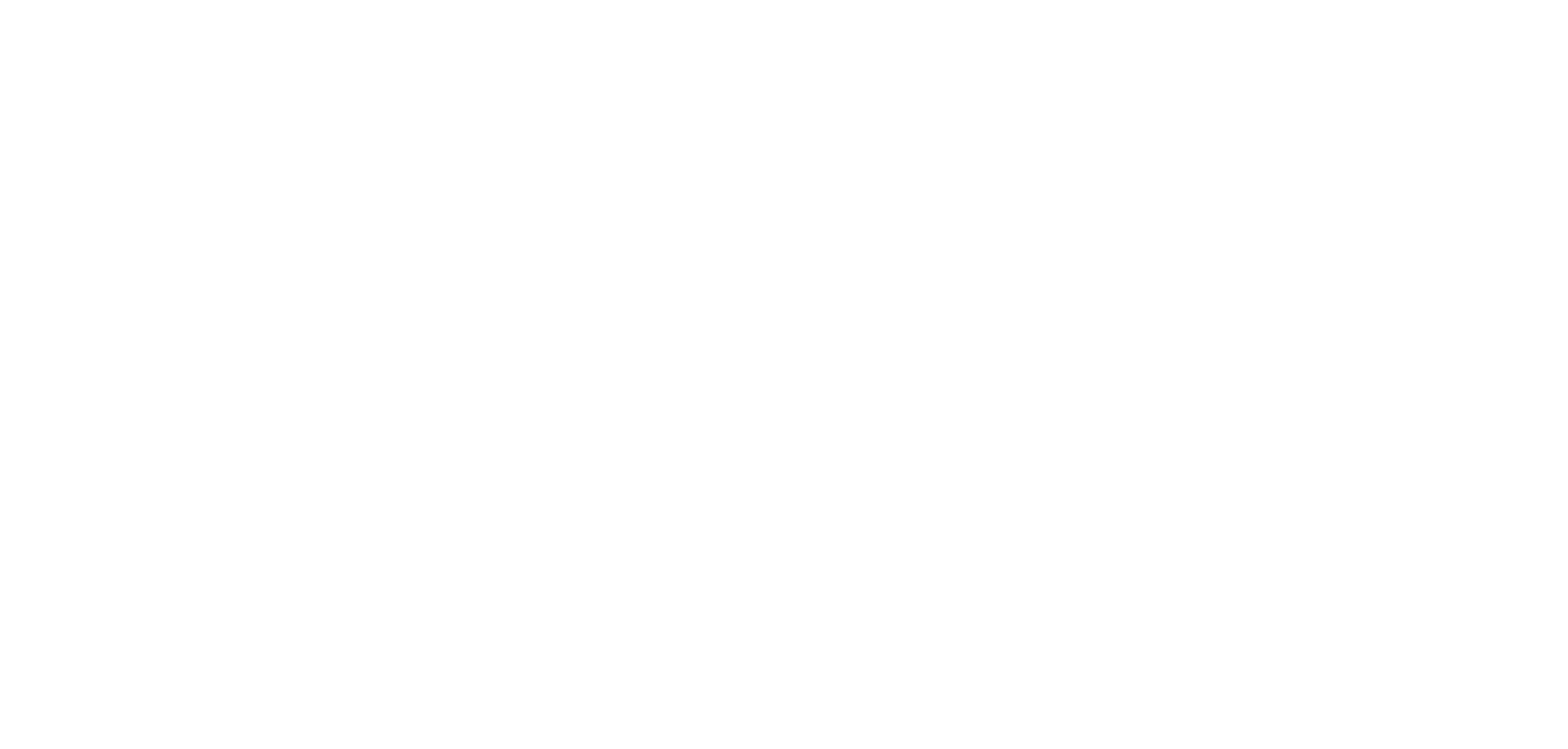
select select "percentage"
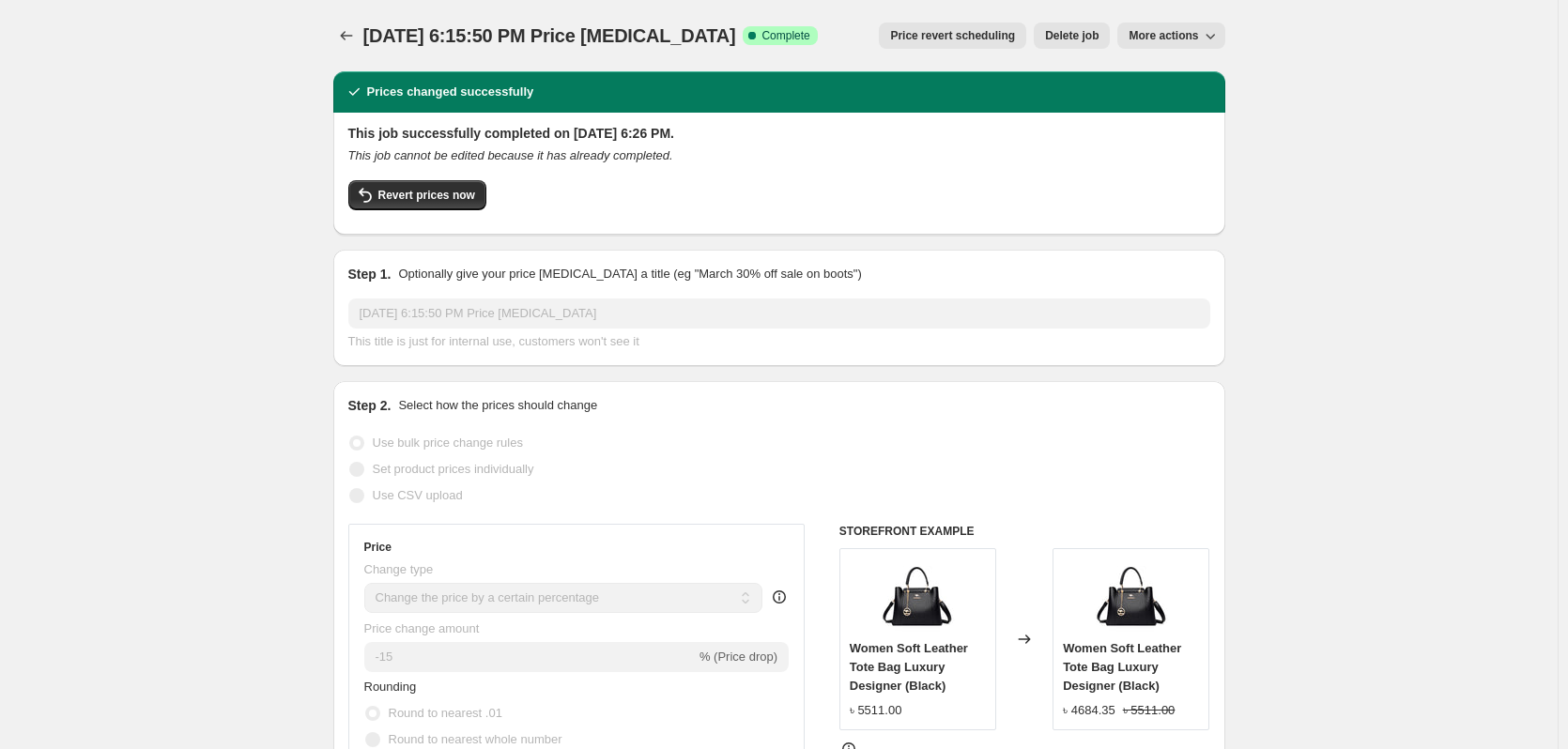
click at [353, 27] on icon "Price change jobs" at bounding box center [346, 35] width 18 height 18
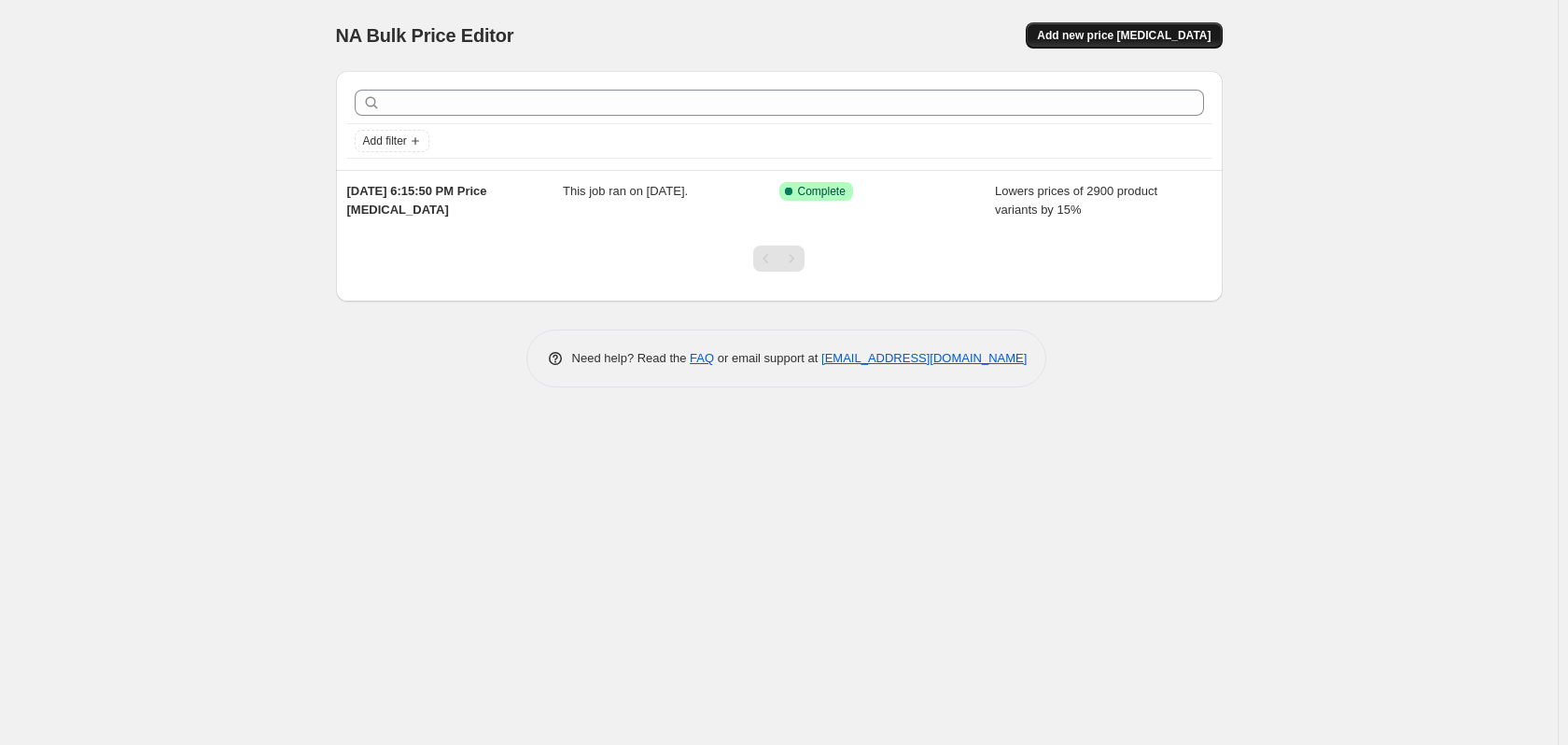
click at [1163, 35] on span "Add new price [MEDICAL_DATA]" at bounding box center [1124, 36] width 174 height 15
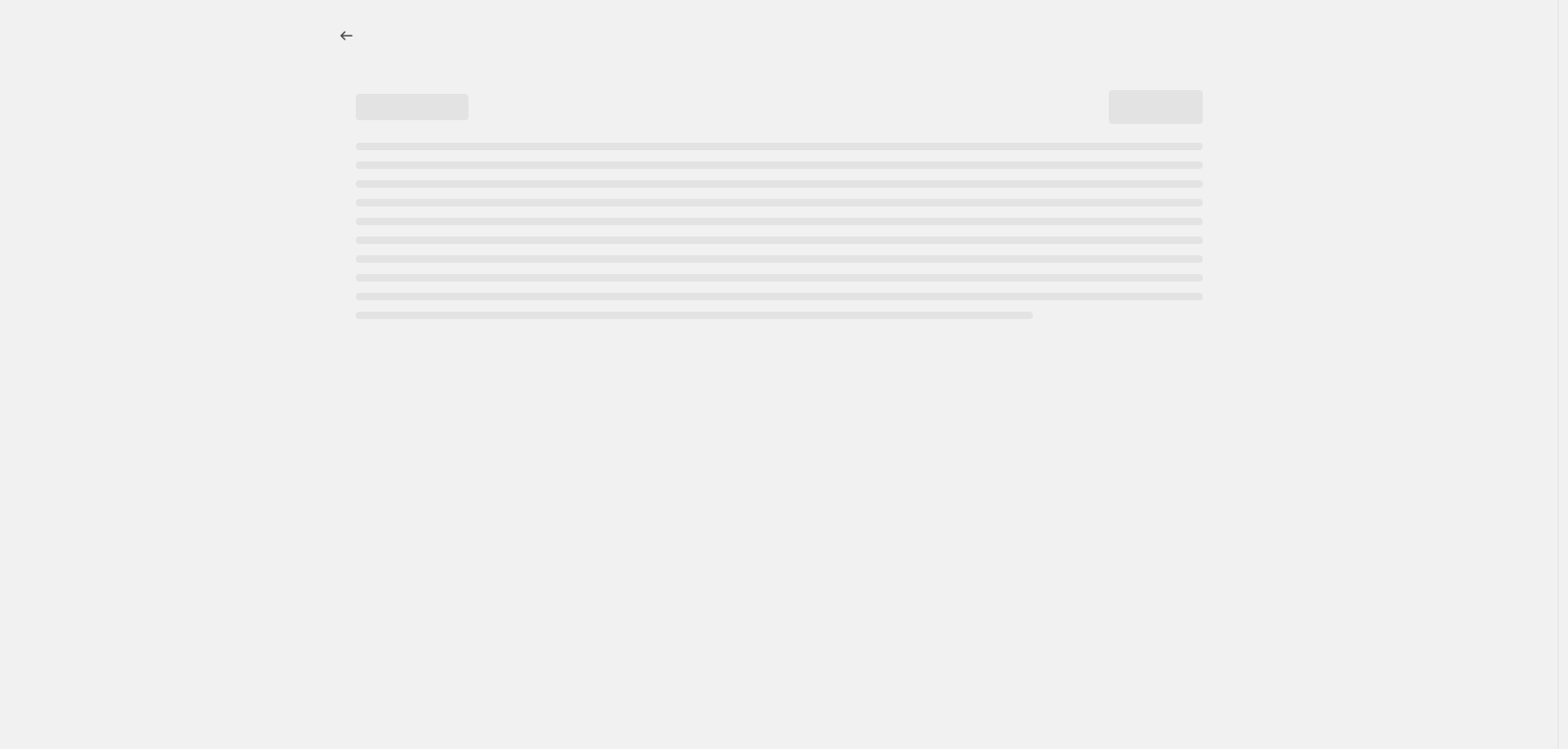
select select "percentage"
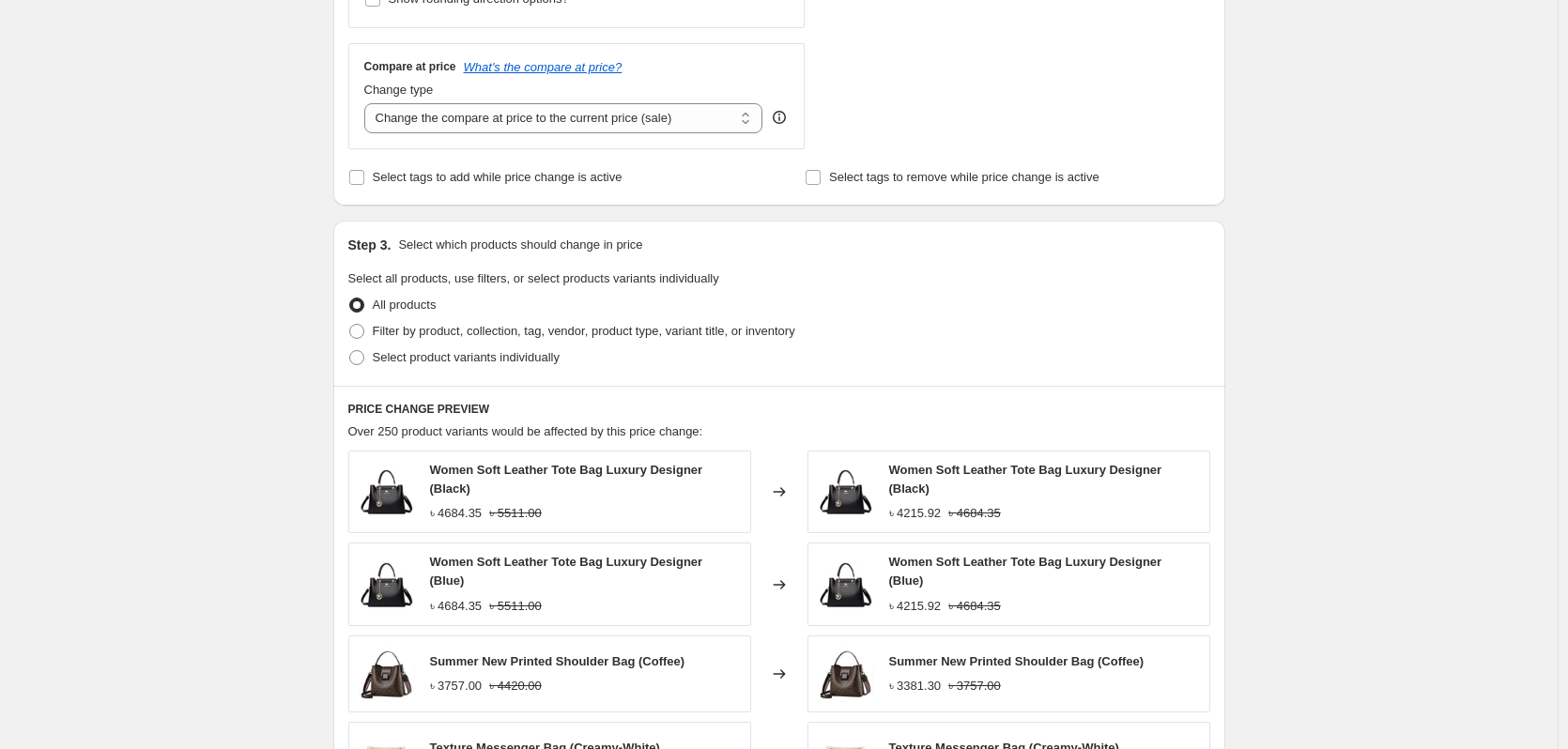
scroll to position [657, 0]
click at [477, 331] on span "Filter by product, collection, tag, vendor, product type, variant title, or inv…" at bounding box center [584, 330] width 422 height 14
click at [350, 324] on input "Filter by product, collection, tag, vendor, product type, variant title, or inv…" at bounding box center [349, 323] width 1 height 1
radio input "true"
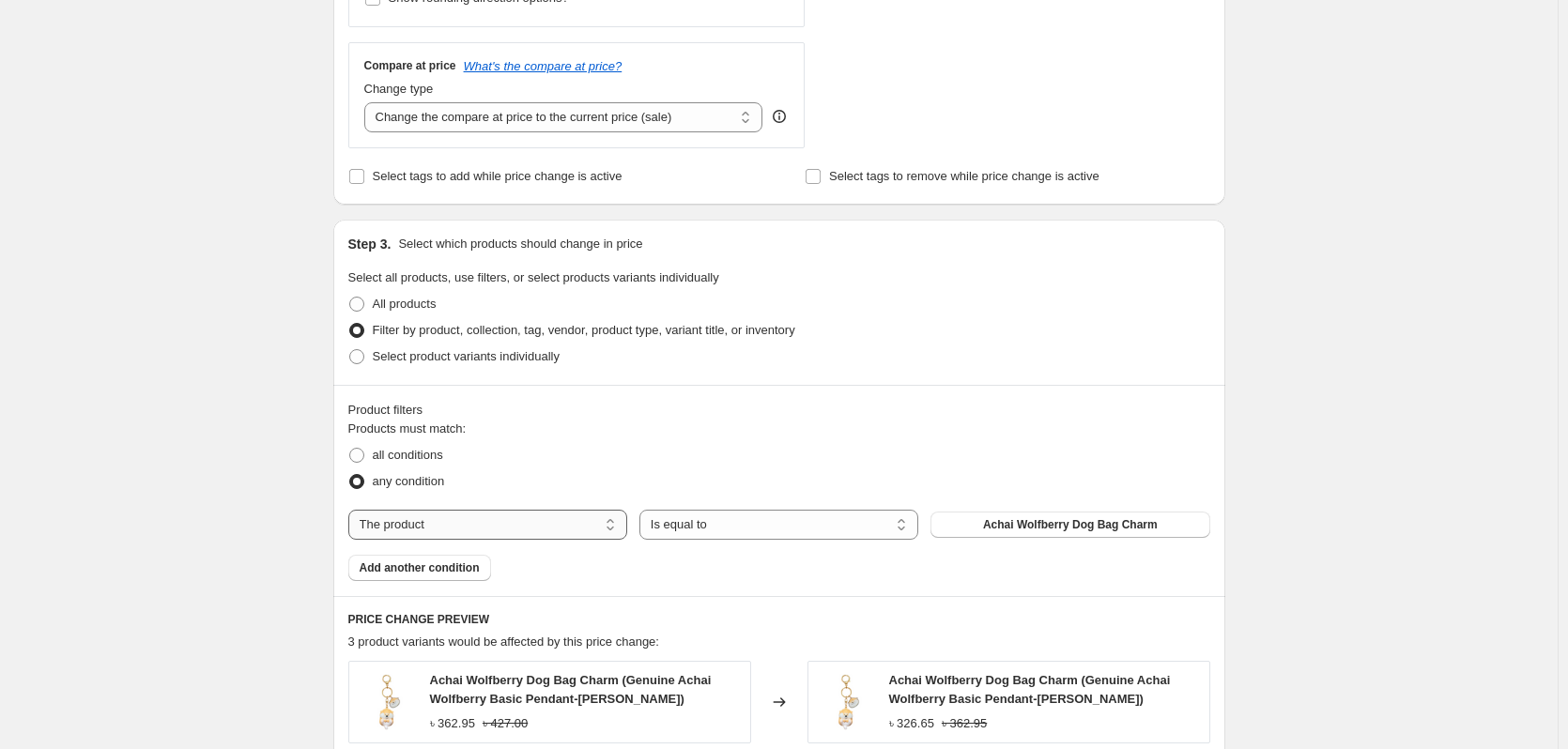
click at [513, 533] on select "The product The product's collection The product's tag The product's vendor The…" at bounding box center [487, 524] width 278 height 30
click at [514, 533] on select "The product The product's collection The product's tag The product's vendor The…" at bounding box center [487, 524] width 278 height 30
click at [554, 447] on div "all conditions" at bounding box center [778, 454] width 861 height 26
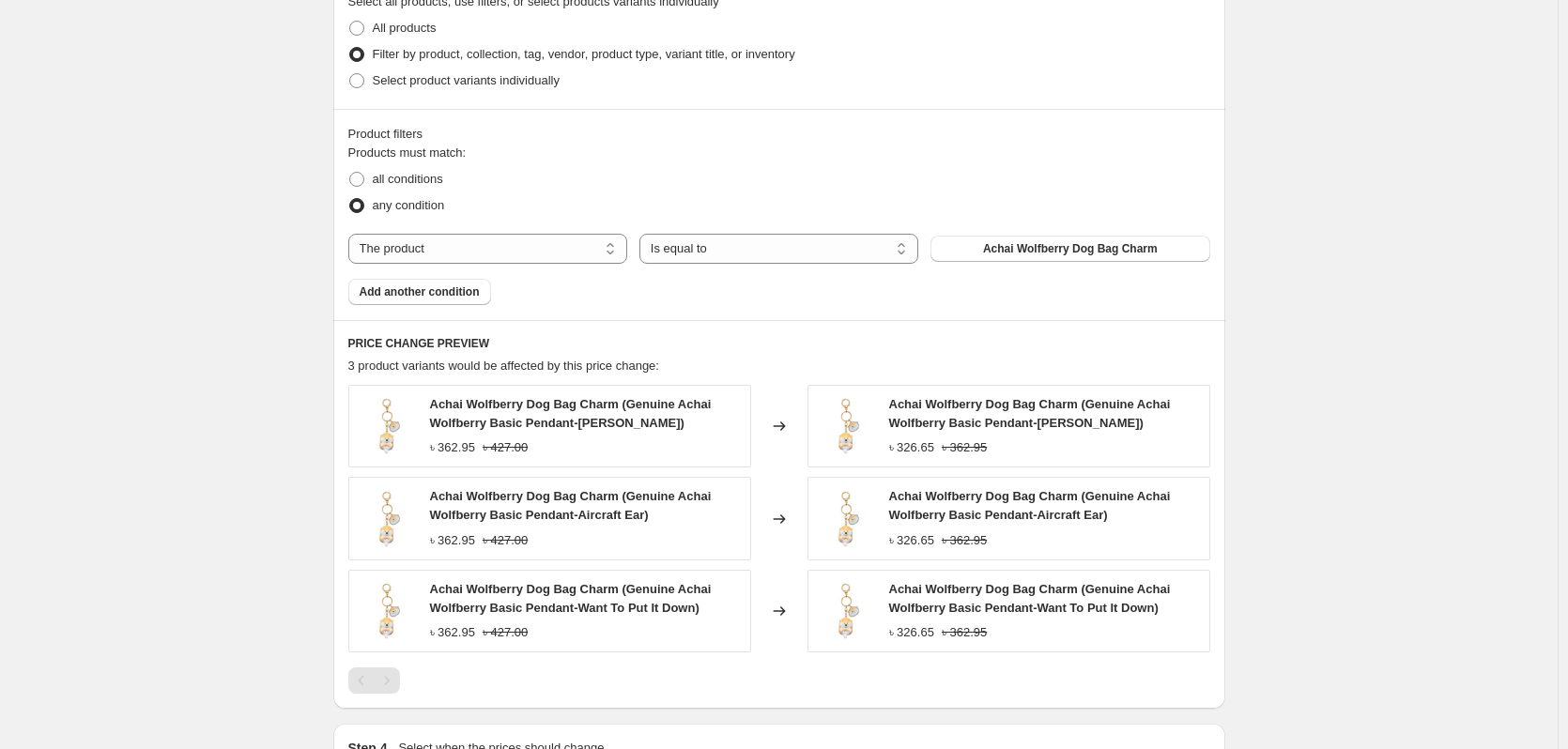
scroll to position [938, 0]
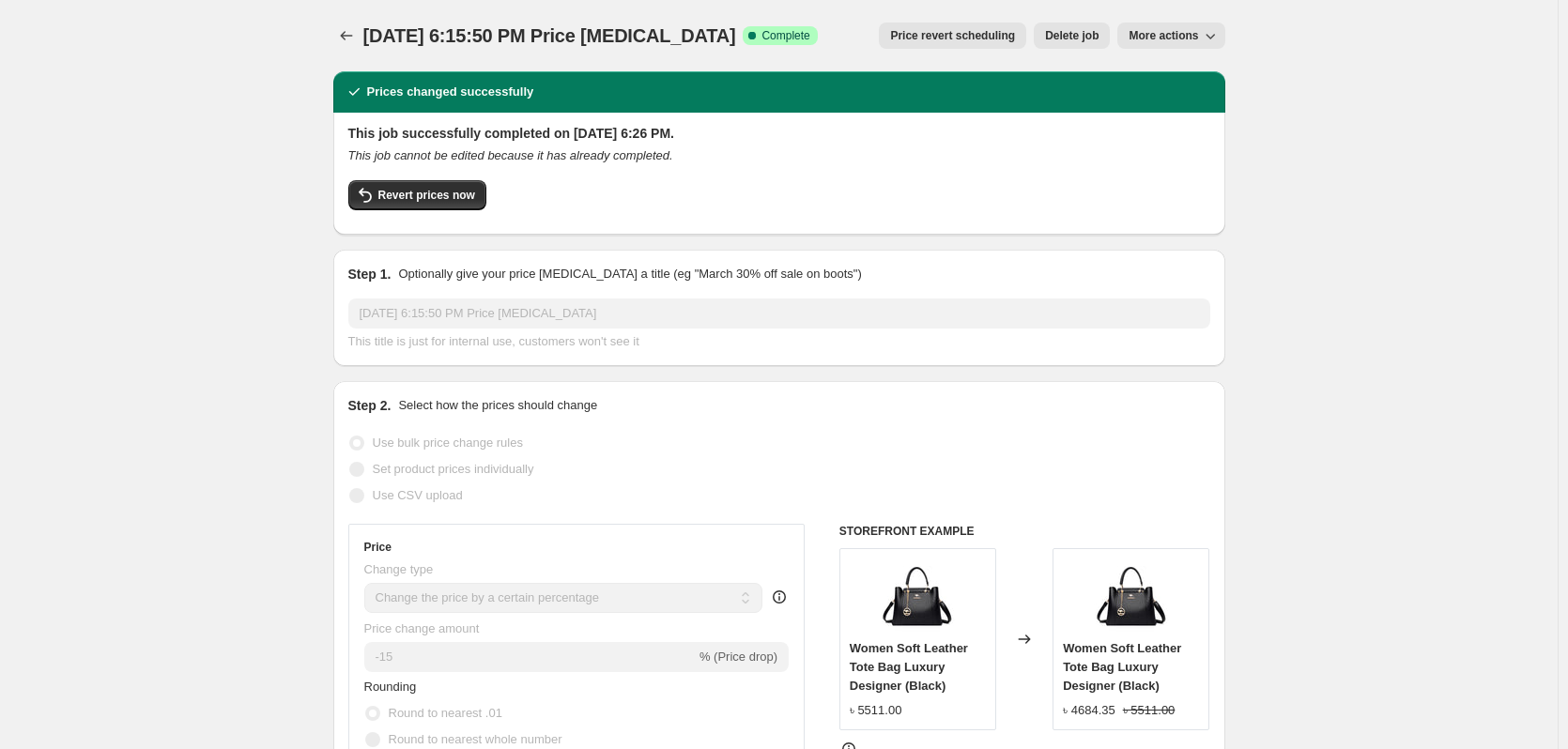
select select "percentage"
